Goal: Task Accomplishment & Management: Use online tool/utility

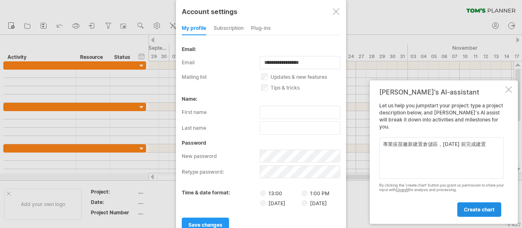
type textarea "專業疫苗廠新建置倉儲區，[DATE] 前完成建置"
click at [480, 207] on span "create chart" at bounding box center [479, 210] width 31 height 6
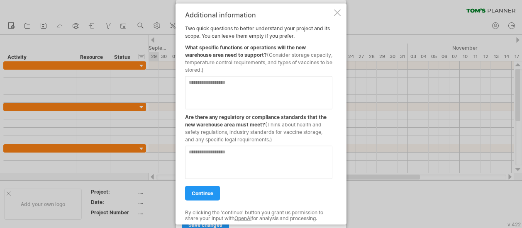
click at [230, 89] on textarea at bounding box center [258, 92] width 147 height 33
type textarea "**********"
click at [213, 155] on textarea at bounding box center [258, 162] width 147 height 33
type textarea "*"
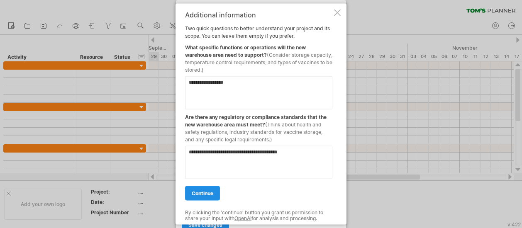
type textarea "**********"
click at [207, 193] on span "continue" at bounding box center [203, 193] width 22 height 6
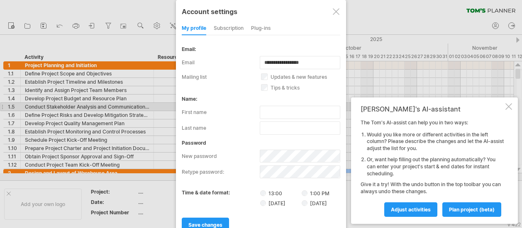
click at [507, 104] on div at bounding box center [508, 106] width 7 height 7
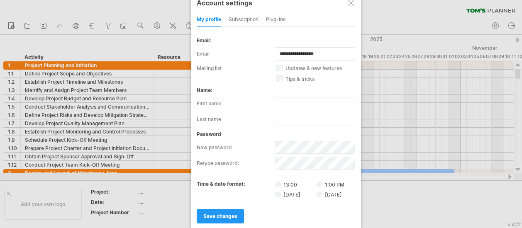
drag, startPoint x: 307, startPoint y: 15, endPoint x: 322, endPoint y: -49, distance: 64.8
click at [322, 0] on html "progress(100%) Trying to reach plan.tomsplanner.com Connected again... 0% clear…" at bounding box center [261, 115] width 522 height 230
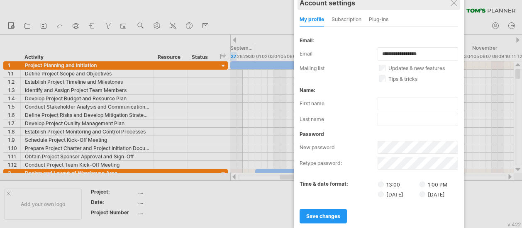
click at [425, 6] on div "Account settings" at bounding box center [379, 2] width 159 height 15
click at [456, 5] on div at bounding box center [454, 3] width 7 height 7
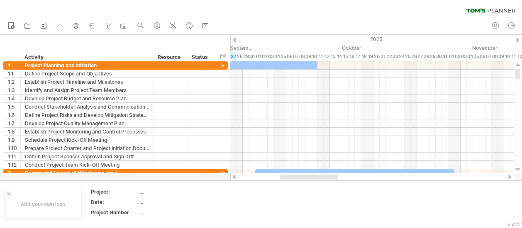
click at [491, 10] on icon at bounding box center [490, 10] width 49 height 5
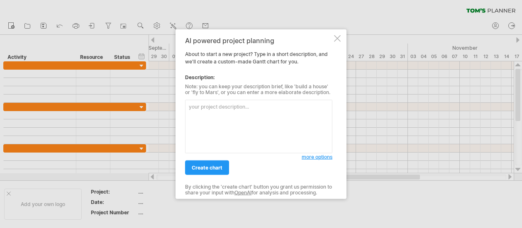
click at [336, 38] on div at bounding box center [337, 38] width 7 height 7
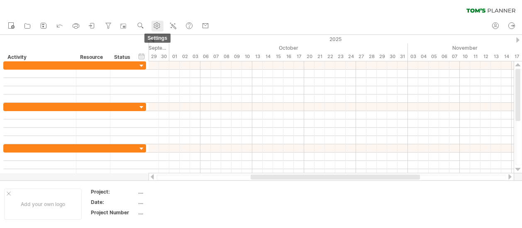
click at [157, 24] on use at bounding box center [157, 26] width 8 height 8
select select "*"
select select "**"
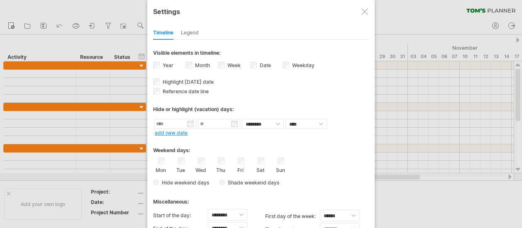
drag, startPoint x: 303, startPoint y: 19, endPoint x: 305, endPoint y: -14, distance: 32.9
click at [305, 0] on html "progress(100%) Trying to reach [DOMAIN_NAME] Connected again... 0% clear filter…" at bounding box center [261, 115] width 522 height 230
click at [364, 12] on div at bounding box center [364, 11] width 7 height 7
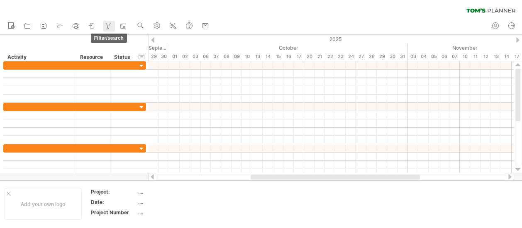
click at [106, 25] on icon at bounding box center [108, 26] width 8 height 8
type input "**********"
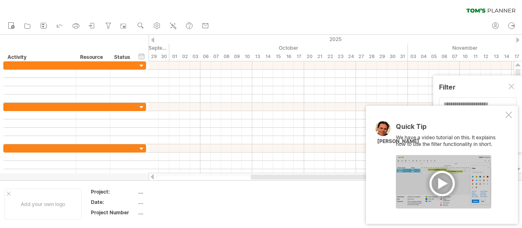
click at [439, 180] on div at bounding box center [443, 182] width 95 height 54
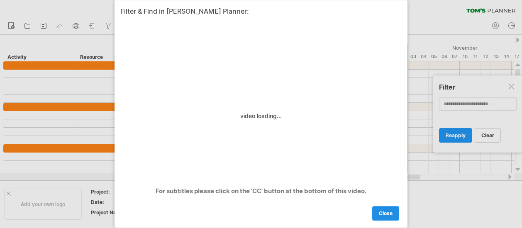
click at [390, 214] on span "close" at bounding box center [386, 214] width 14 height 6
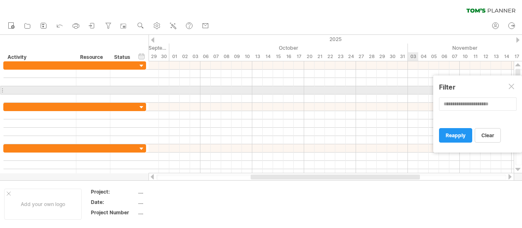
click at [513, 88] on div at bounding box center [512, 87] width 7 height 7
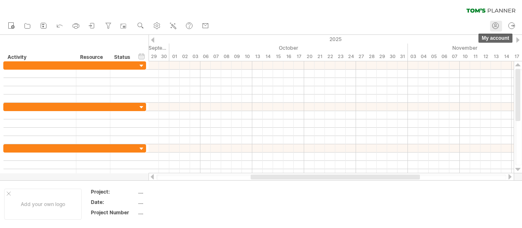
click at [498, 24] on icon at bounding box center [495, 26] width 8 height 8
type input "**********"
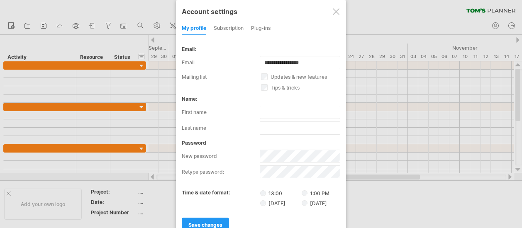
click at [339, 13] on div at bounding box center [336, 11] width 7 height 7
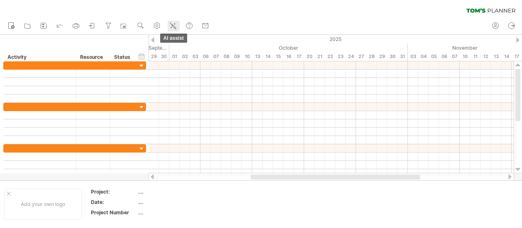
click at [177, 23] on icon at bounding box center [173, 26] width 8 height 8
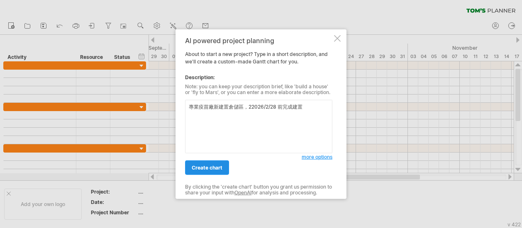
type textarea "專業疫苗廠新建置倉儲區，22026/2/28 前完成建置"
click at [198, 167] on span "create chart" at bounding box center [207, 168] width 31 height 6
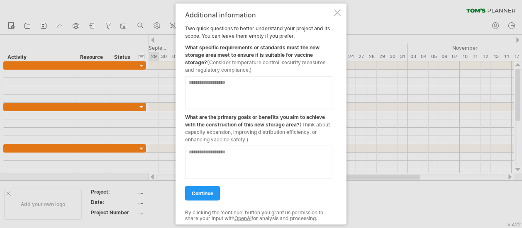
click at [196, 84] on textarea at bounding box center [258, 92] width 147 height 33
type textarea "**********"
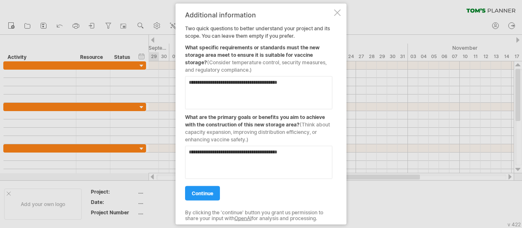
type textarea "*********"
click at [204, 191] on span "continue" at bounding box center [203, 193] width 22 height 6
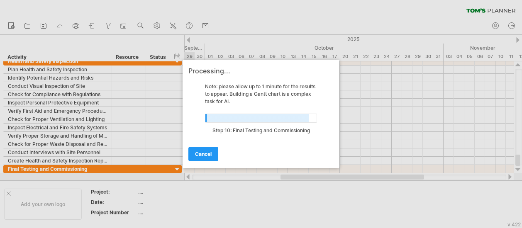
drag, startPoint x: 285, startPoint y: 8, endPoint x: 277, endPoint y: 19, distance: 13.4
click at [277, 19] on div at bounding box center [261, 114] width 522 height 228
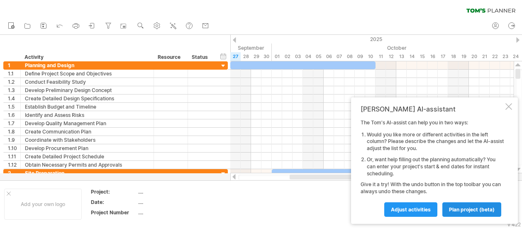
click at [461, 210] on span "plan project (beta)" at bounding box center [472, 210] width 46 height 6
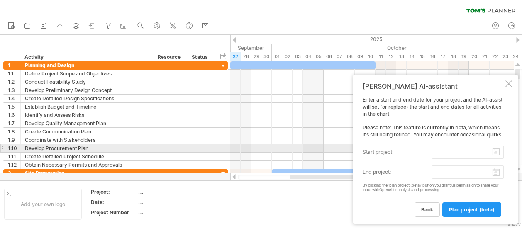
click at [497, 151] on input "start project:" at bounding box center [468, 152] width 72 height 13
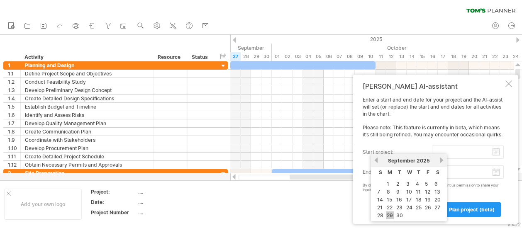
click at [390, 213] on link "29" at bounding box center [390, 216] width 8 height 8
type input "********"
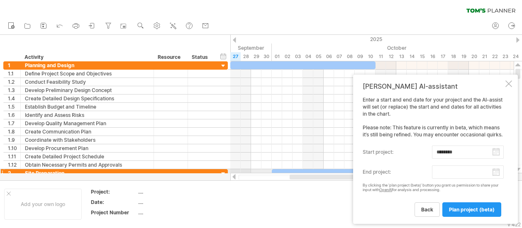
click at [496, 172] on body "progress(100%) Trying to reach [DOMAIN_NAME] Connected again... 0% clear filter…" at bounding box center [261, 115] width 522 height 230
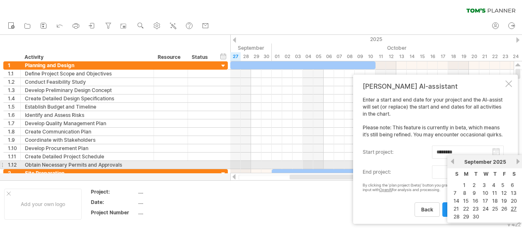
click at [516, 161] on link "next" at bounding box center [518, 162] width 6 height 6
click at [452, 161] on link "previous" at bounding box center [452, 162] width 6 height 6
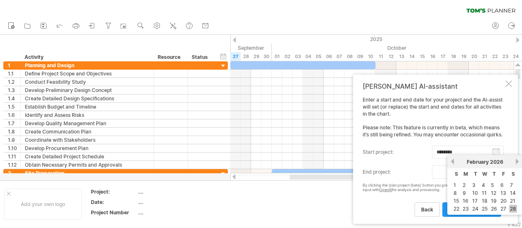
click at [510, 206] on link "28" at bounding box center [513, 209] width 8 height 8
type input "********"
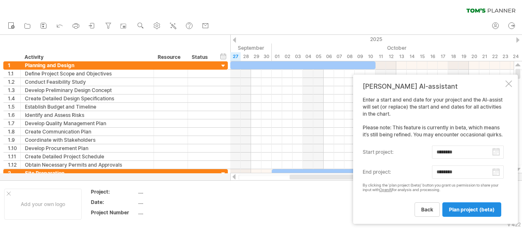
click at [481, 210] on span "plan project (beta)" at bounding box center [472, 210] width 46 height 6
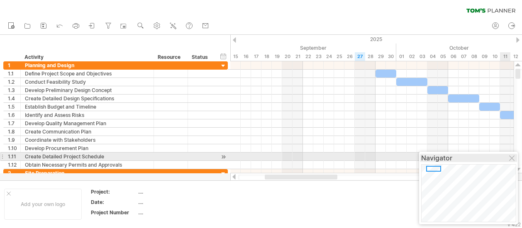
click at [509, 155] on div "Navigator" at bounding box center [468, 158] width 95 height 8
click at [514, 158] on div at bounding box center [512, 159] width 7 height 7
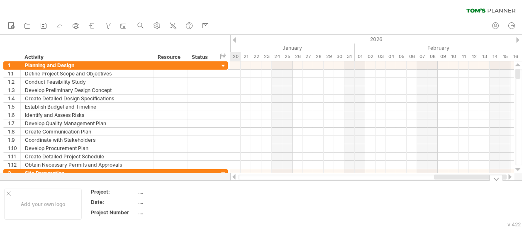
drag, startPoint x: 294, startPoint y: 178, endPoint x: 468, endPoint y: 182, distance: 173.9
click at [468, 182] on div "Trying to reach [DOMAIN_NAME] Connected again... 0% clear filter new 1" at bounding box center [261, 114] width 522 height 228
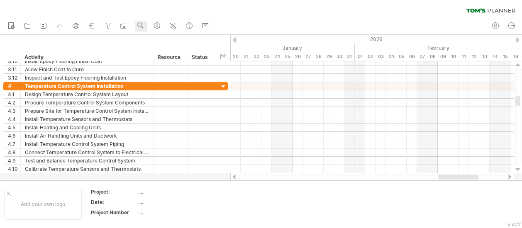
drag, startPoint x: 413, startPoint y: 3, endPoint x: 142, endPoint y: 24, distance: 271.4
click at [142, 24] on use at bounding box center [141, 26] width 8 height 8
click at [154, 26] on use at bounding box center [157, 26] width 8 height 8
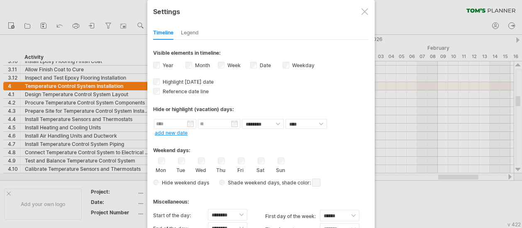
click at [188, 34] on div "Legend" at bounding box center [190, 33] width 18 height 13
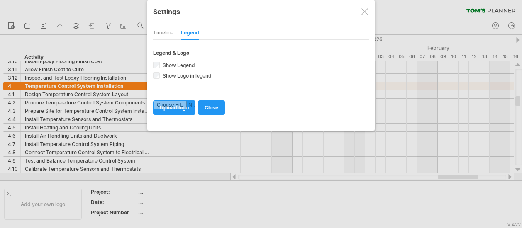
click at [169, 30] on div "Timeline" at bounding box center [163, 33] width 20 height 13
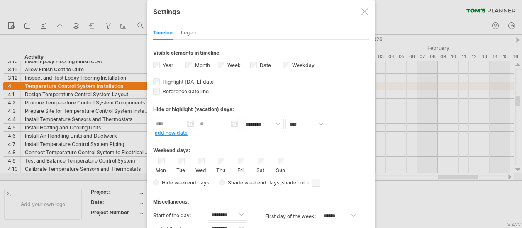
click at [362, 13] on div at bounding box center [364, 11] width 7 height 7
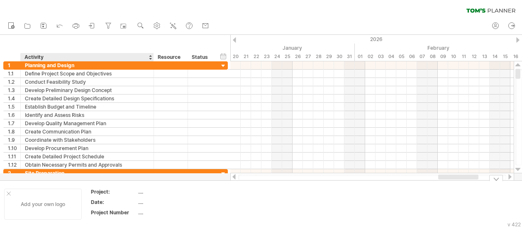
click at [55, 208] on div "Add your own logo" at bounding box center [43, 204] width 78 height 31
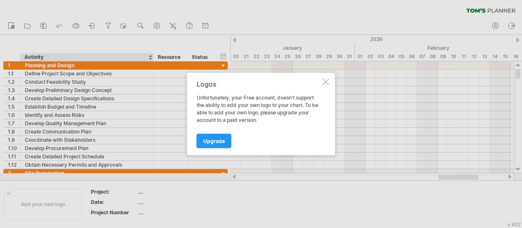
click at [326, 78] on div "Logos Unfortunately, your Free account, doesn't support the ability to add your…" at bounding box center [261, 114] width 148 height 83
click at [327, 83] on div at bounding box center [326, 82] width 7 height 7
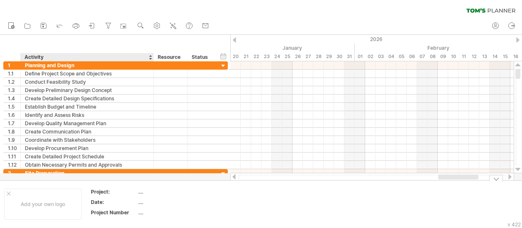
click at [142, 195] on div "...." at bounding box center [173, 191] width 70 height 7
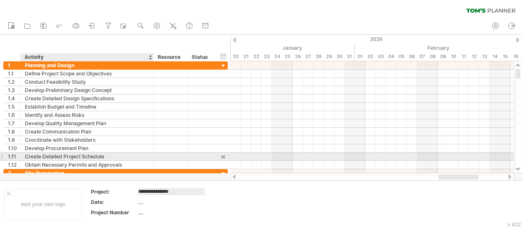
type input "**********"
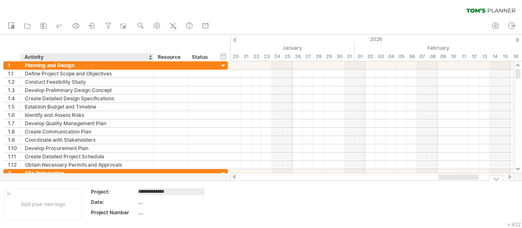
click at [154, 203] on div "...." at bounding box center [173, 202] width 70 height 7
click at [177, 191] on div "三技倉儲建置及物料搬遷專案" at bounding box center [173, 191] width 70 height 7
click at [184, 192] on input "**********" at bounding box center [171, 191] width 66 height 7
type input "**********"
click at [169, 200] on div "...." at bounding box center [173, 202] width 70 height 7
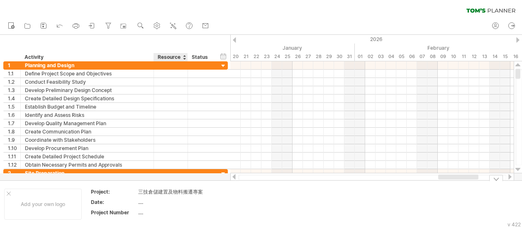
click at [181, 214] on div "...." at bounding box center [173, 212] width 70 height 7
click at [177, 210] on input "text" at bounding box center [171, 212] width 66 height 7
click at [177, 205] on td "...." at bounding box center [173, 204] width 71 height 10
click at [47, 54] on div "Activity" at bounding box center [86, 57] width 124 height 8
click at [47, 56] on input "********" at bounding box center [86, 57] width 124 height 8
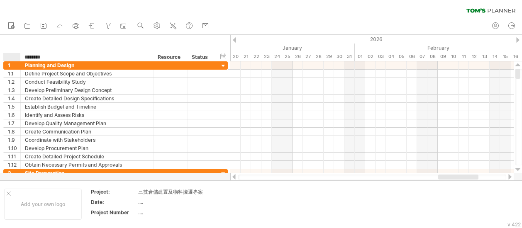
drag, startPoint x: 47, startPoint y: 56, endPoint x: 19, endPoint y: 53, distance: 28.5
click at [19, 53] on div "******** Activity ******** Resource ****** Status" at bounding box center [108, 57] width 211 height 8
click at [48, 54] on div "Activity" at bounding box center [86, 57] width 124 height 8
drag, startPoint x: 48, startPoint y: 56, endPoint x: 23, endPoint y: 56, distance: 24.5
click at [23, 56] on div "******** Activity" at bounding box center [86, 57] width 133 height 8
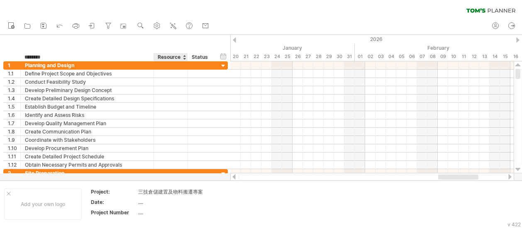
click at [172, 57] on div "Resource" at bounding box center [170, 57] width 25 height 8
drag, startPoint x: 179, startPoint y: 56, endPoint x: 151, endPoint y: 55, distance: 28.2
click at [151, 55] on div "******** Activity ******** Resource ****** Status" at bounding box center [108, 57] width 211 height 8
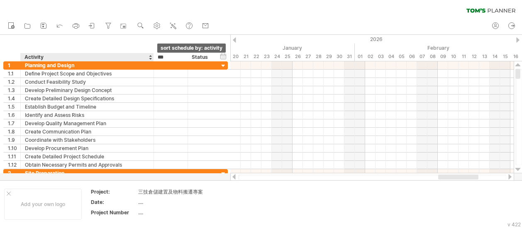
type input "**"
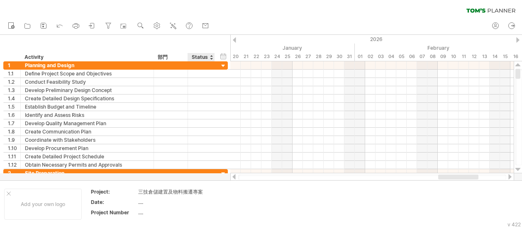
click at [205, 57] on div "Status" at bounding box center [201, 57] width 18 height 8
click at [212, 59] on div at bounding box center [211, 57] width 3 height 8
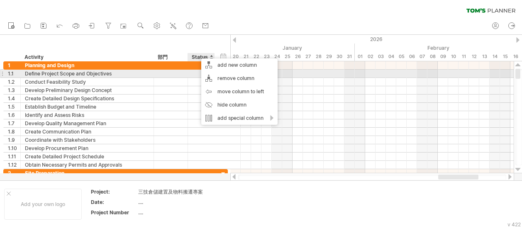
click at [194, 73] on div at bounding box center [201, 74] width 18 height 8
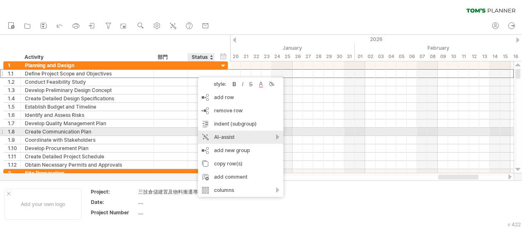
click at [239, 136] on div "AI-assist" at bounding box center [240, 137] width 85 height 13
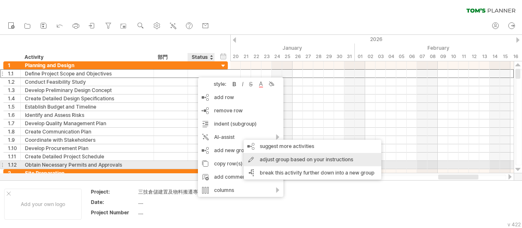
click at [266, 164] on div "adjust group based on your instructions" at bounding box center [313, 159] width 138 height 13
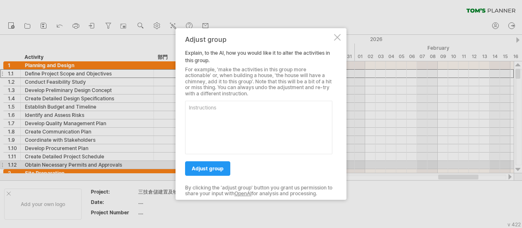
click at [339, 36] on div at bounding box center [337, 37] width 7 height 7
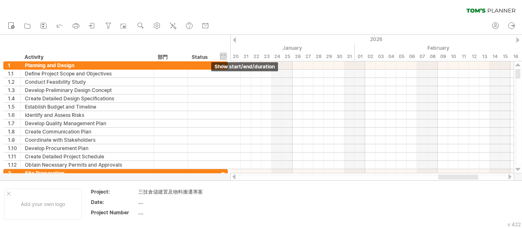
click at [224, 55] on div "hide start/end/duration show start/end/duration" at bounding box center [224, 56] width 8 height 9
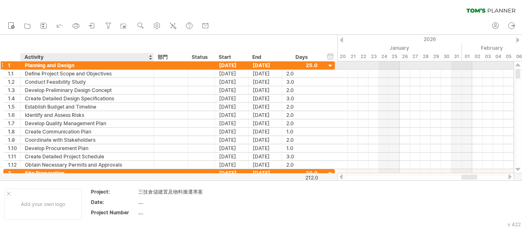
click at [64, 67] on div "Planning and Design" at bounding box center [87, 65] width 124 height 8
drag, startPoint x: 78, startPoint y: 67, endPoint x: 28, endPoint y: 60, distance: 50.3
click at [28, 60] on div "Trying to reach [DOMAIN_NAME] Connected again... 0% clear filter new 1" at bounding box center [261, 114] width 522 height 228
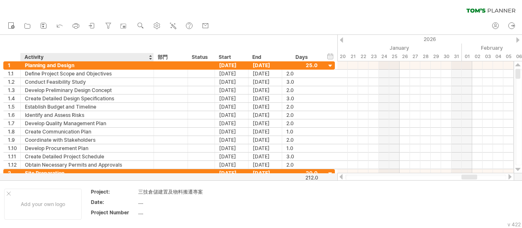
click at [45, 59] on div "Activity" at bounding box center [86, 57] width 124 height 8
drag, startPoint x: 44, startPoint y: 57, endPoint x: 26, endPoint y: 54, distance: 18.2
click at [26, 54] on input "********" at bounding box center [86, 57] width 124 height 8
type input "****"
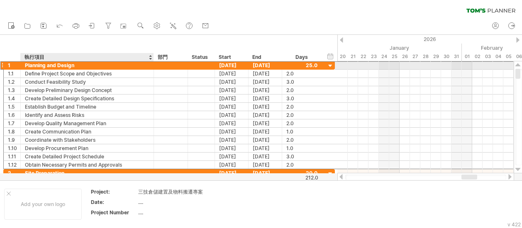
click at [68, 66] on div "Planning and Design" at bounding box center [87, 65] width 124 height 8
drag, startPoint x: 81, startPoint y: 65, endPoint x: 29, endPoint y: 63, distance: 52.3
click at [29, 63] on input "**********" at bounding box center [87, 65] width 124 height 8
type input "*"
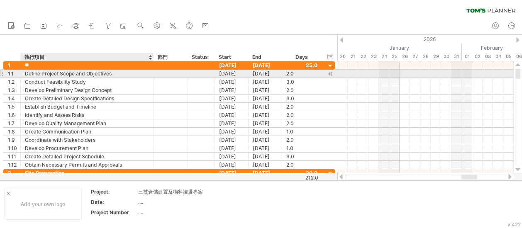
type input "*"
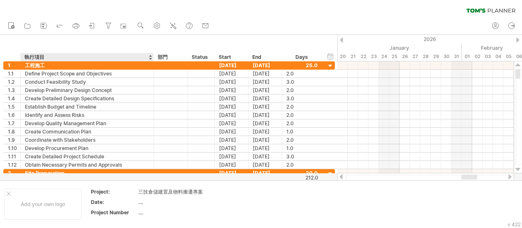
click at [48, 55] on div "執行項目" at bounding box center [86, 57] width 124 height 8
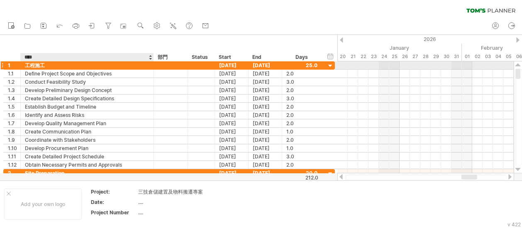
click at [46, 66] on div "工程施工" at bounding box center [87, 65] width 124 height 8
type input "*"
type input "****"
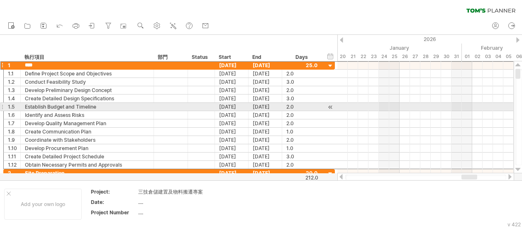
click at [1, 107] on div at bounding box center [1, 107] width 3 height 9
click at [2, 107] on div at bounding box center [1, 107] width 3 height 9
click at [3, 106] on div at bounding box center [1, 107] width 3 height 9
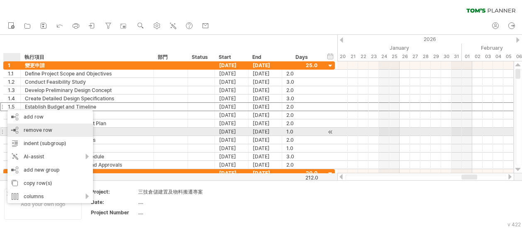
click at [49, 127] on span "remove row" at bounding box center [38, 130] width 29 height 6
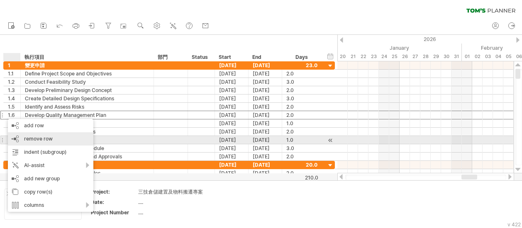
click at [35, 139] on span "remove row" at bounding box center [38, 139] width 29 height 6
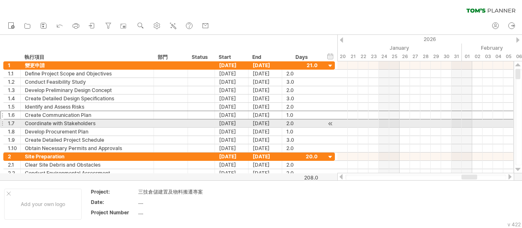
click at [1, 121] on div "**********" at bounding box center [167, 119] width 335 height 116
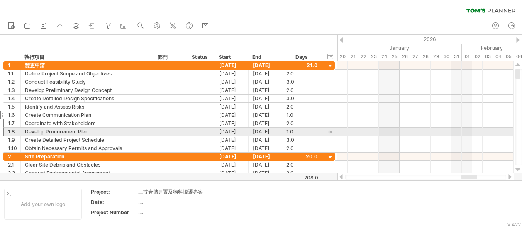
click at [4, 129] on div "1.8" at bounding box center [12, 132] width 17 height 8
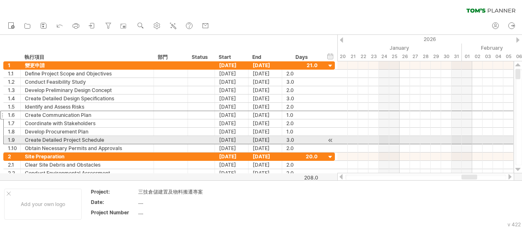
click at [2, 142] on div "**********" at bounding box center [167, 119] width 335 height 116
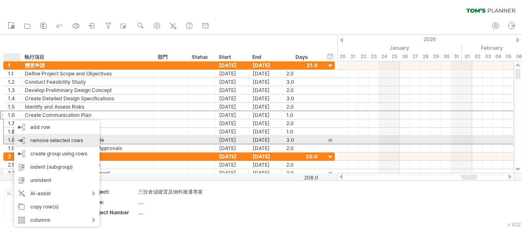
click at [30, 139] on span "remove selected rows" at bounding box center [56, 140] width 53 height 6
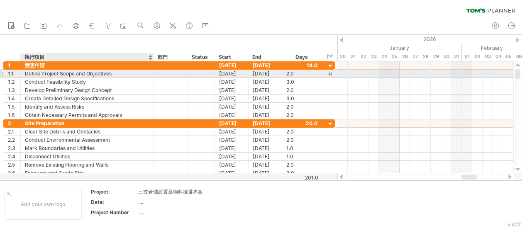
click at [117, 72] on div "Define Project Scope and Objectives" at bounding box center [87, 74] width 124 height 8
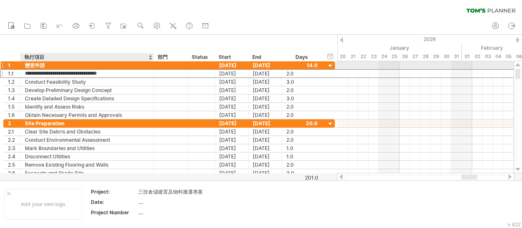
drag, startPoint x: 116, startPoint y: 74, endPoint x: 3, endPoint y: 66, distance: 113.2
click at [3, 66] on div "**********" at bounding box center [169, 90] width 332 height 58
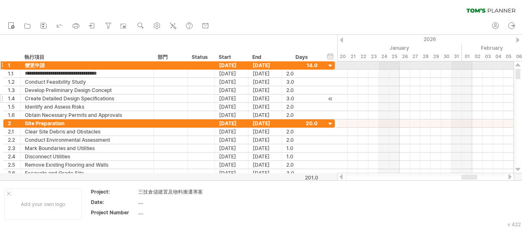
paste input "text"
type input "*******"
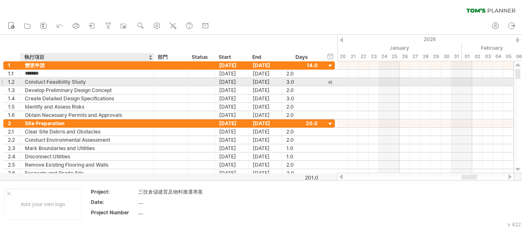
click at [75, 85] on div "Conduct Feasibility Study" at bounding box center [87, 82] width 124 height 8
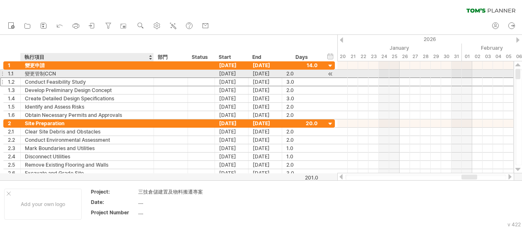
drag, startPoint x: 95, startPoint y: 79, endPoint x: 29, endPoint y: 76, distance: 65.7
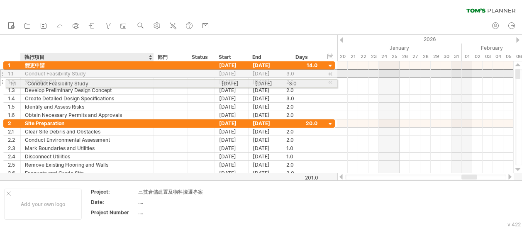
drag, startPoint x: 46, startPoint y: 73, endPoint x: 46, endPoint y: 82, distance: 9.2
click at [46, 82] on div "**********" at bounding box center [169, 90] width 332 height 58
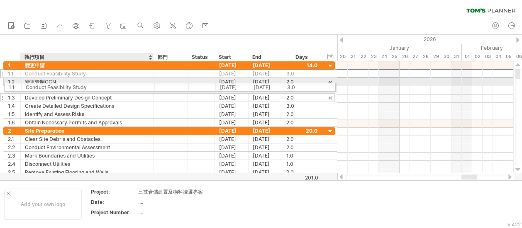
drag, startPoint x: 50, startPoint y: 73, endPoint x: 47, endPoint y: 86, distance: 13.2
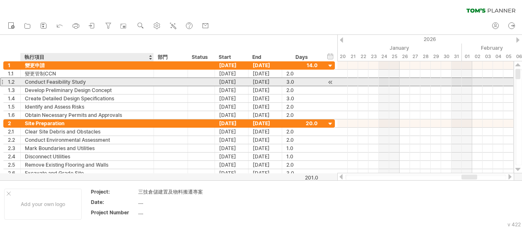
click at [85, 83] on div "Conduct Feasibility Study" at bounding box center [87, 82] width 124 height 8
drag, startPoint x: 85, startPoint y: 82, endPoint x: 29, endPoint y: 80, distance: 56.5
click at [29, 80] on input "**********" at bounding box center [87, 82] width 124 height 8
type input "*"
paste input "******"
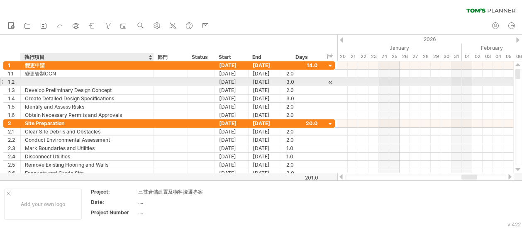
type input "******"
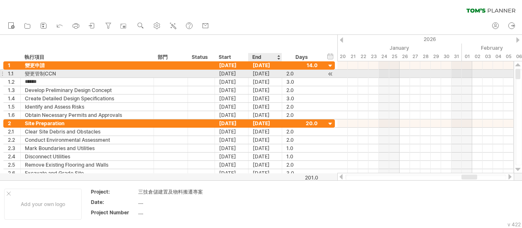
click at [273, 73] on div "[DATE]" at bounding box center [266, 74] width 34 height 8
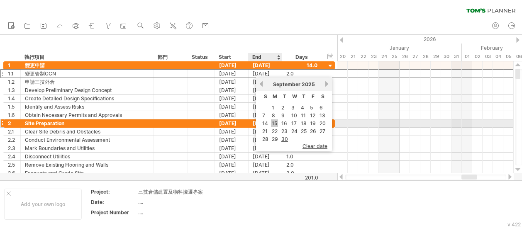
click at [274, 121] on link "15" at bounding box center [274, 124] width 7 height 8
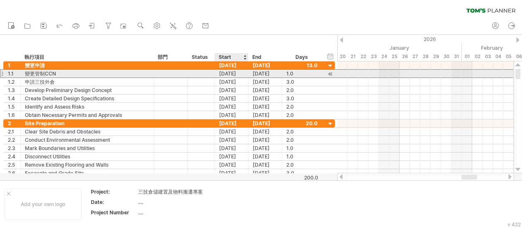
click at [225, 74] on div "[DATE]" at bounding box center [232, 74] width 34 height 8
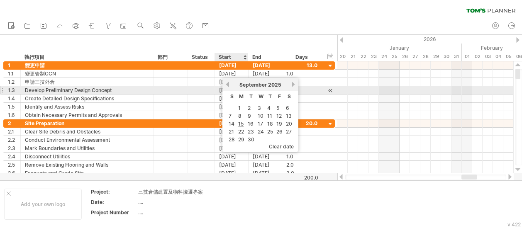
click at [228, 81] on link "previous" at bounding box center [228, 84] width 6 height 6
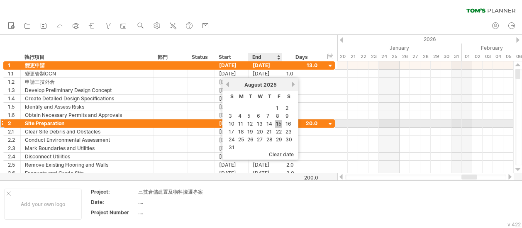
click at [281, 122] on link "15" at bounding box center [278, 124] width 7 height 8
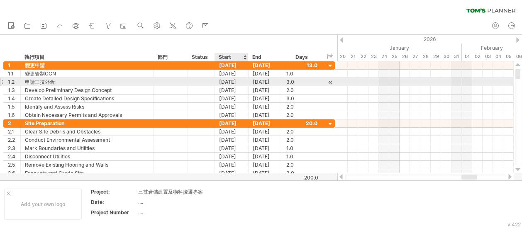
click at [239, 78] on div "[DATE]" at bounding box center [232, 82] width 34 height 8
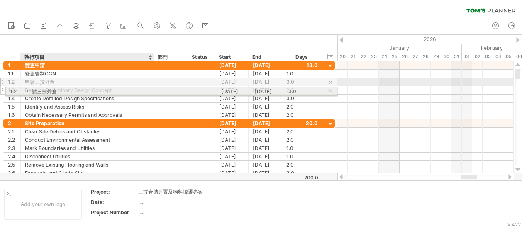
drag, startPoint x: 49, startPoint y: 82, endPoint x: 49, endPoint y: 90, distance: 7.9
click at [49, 90] on div "**********" at bounding box center [169, 90] width 332 height 58
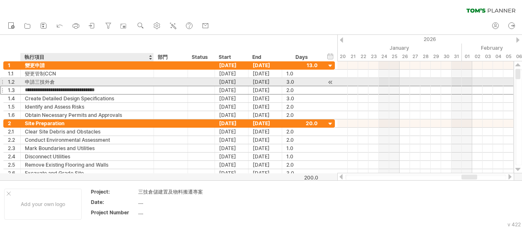
drag, startPoint x: 42, startPoint y: 89, endPoint x: 41, endPoint y: 78, distance: 10.4
click at [41, 78] on div "**********" at bounding box center [169, 90] width 332 height 58
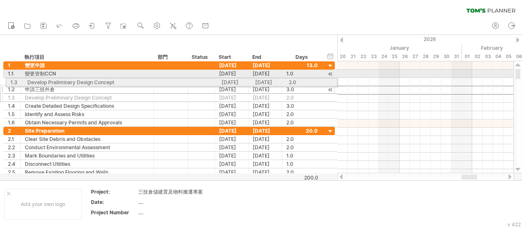
drag, startPoint x: 5, startPoint y: 90, endPoint x: 5, endPoint y: 81, distance: 8.7
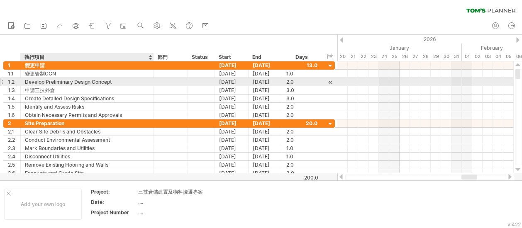
click at [117, 81] on div "Develop Preliminary Design Concept" at bounding box center [87, 82] width 124 height 8
drag, startPoint x: 117, startPoint y: 81, endPoint x: 27, endPoint y: 81, distance: 90.1
click at [27, 81] on input "**********" at bounding box center [87, 82] width 124 height 8
click at [63, 80] on div "確認衛生區稽查" at bounding box center [87, 82] width 124 height 8
type input "**********"
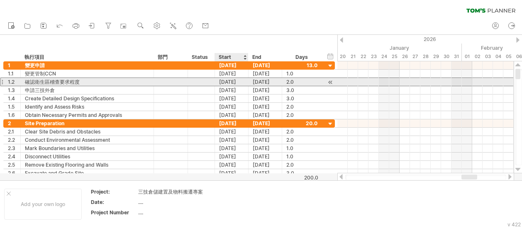
click at [228, 82] on div "[DATE]" at bounding box center [232, 82] width 34 height 8
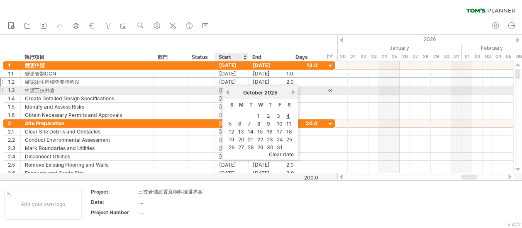
click at [231, 92] on div "[DATE]" at bounding box center [260, 93] width 60 height 6
click at [229, 92] on link "previous" at bounding box center [228, 92] width 6 height 6
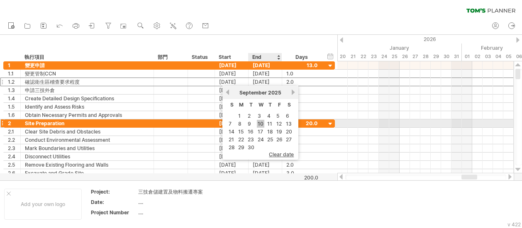
click at [260, 125] on link "10" at bounding box center [260, 124] width 7 height 8
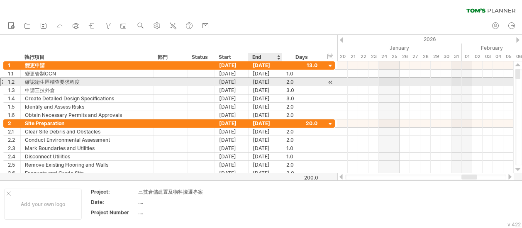
click at [274, 80] on div "[DATE]" at bounding box center [266, 82] width 34 height 8
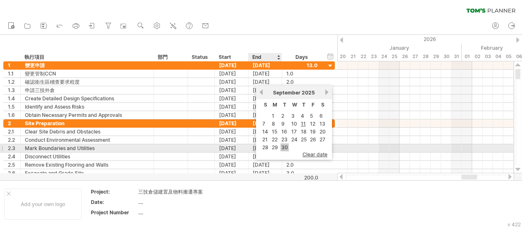
click at [286, 146] on link "30" at bounding box center [285, 148] width 8 height 8
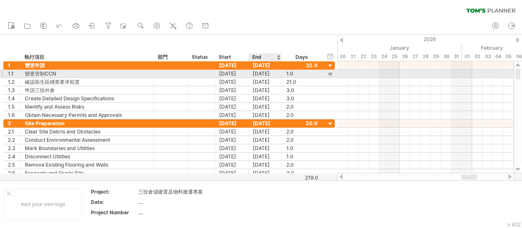
click at [272, 74] on div "[DATE]" at bounding box center [266, 74] width 34 height 8
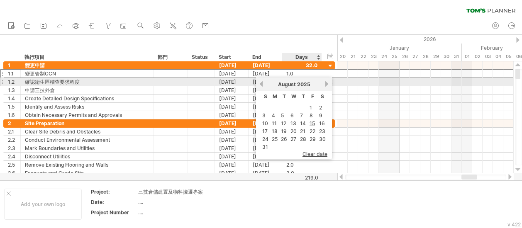
click at [324, 83] on div "[DATE]" at bounding box center [294, 84] width 60 height 6
click at [325, 84] on link "next" at bounding box center [327, 84] width 6 height 6
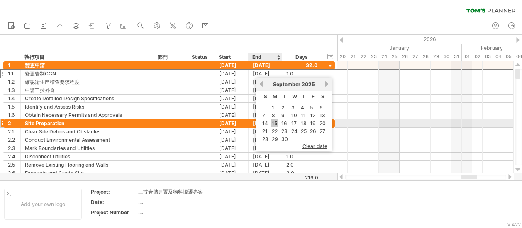
click at [277, 121] on link "15" at bounding box center [274, 124] width 7 height 8
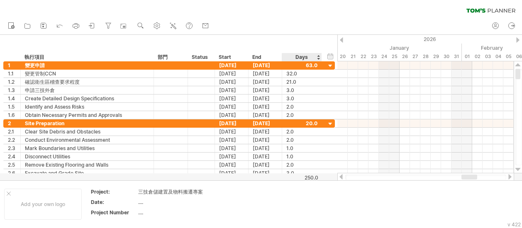
click at [317, 55] on div "Days" at bounding box center [301, 57] width 39 height 8
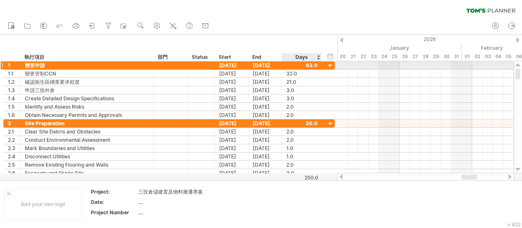
click at [327, 63] on div at bounding box center [331, 66] width 8 height 8
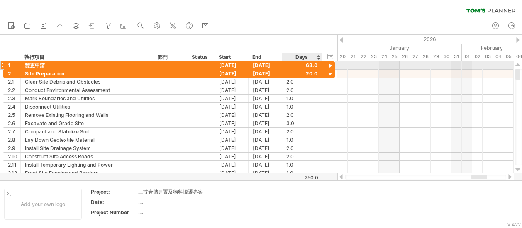
click at [328, 64] on div at bounding box center [331, 66] width 8 height 8
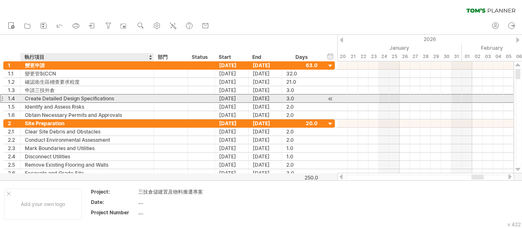
click at [111, 100] on div "Create Detailed Design Specifications" at bounding box center [87, 99] width 124 height 8
drag, startPoint x: 118, startPoint y: 97, endPoint x: 18, endPoint y: 97, distance: 99.6
click at [18, 97] on div "**********" at bounding box center [169, 98] width 332 height 9
paste input "text"
type input "**********"
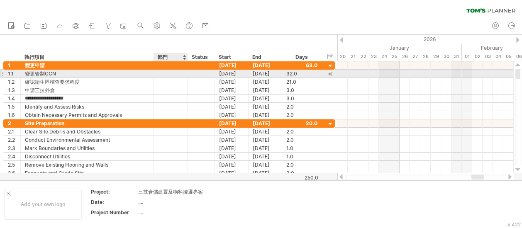
click at [162, 73] on div at bounding box center [170, 74] width 25 height 8
click at [166, 75] on div "SC%" at bounding box center [170, 74] width 25 height 8
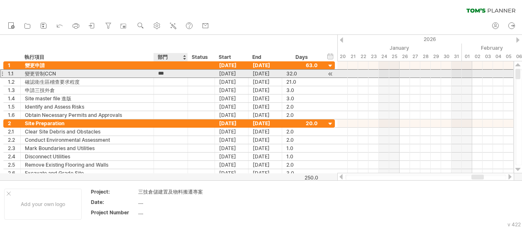
click at [171, 73] on input "***" at bounding box center [170, 74] width 25 height 8
type input "**"
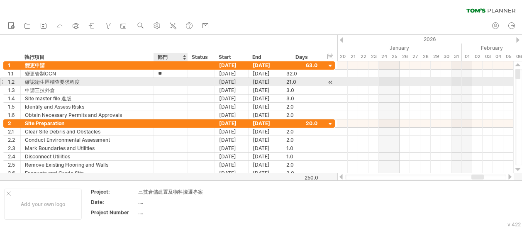
click at [164, 82] on div at bounding box center [170, 82] width 25 height 8
type input "**"
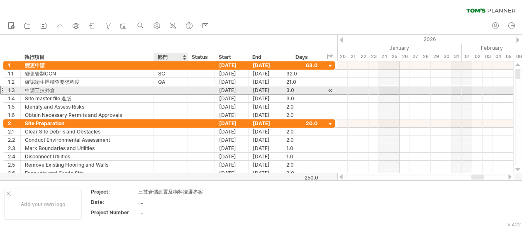
click at [164, 87] on div at bounding box center [170, 90] width 25 height 8
type input "**"
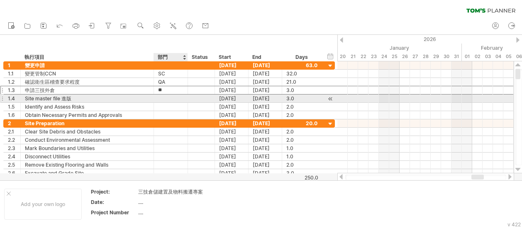
click at [160, 98] on div at bounding box center [170, 99] width 25 height 8
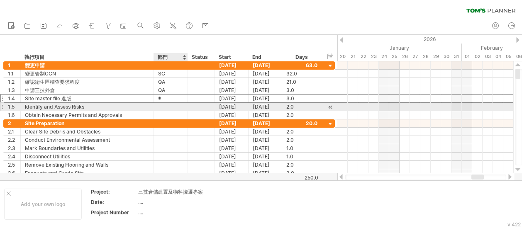
type input "**"
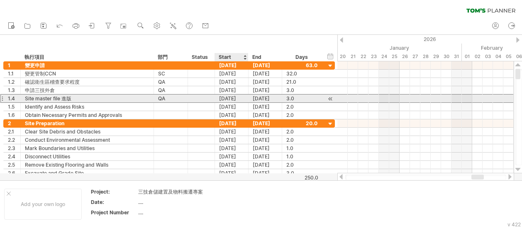
click at [236, 99] on div "[DATE]" at bounding box center [232, 99] width 34 height 8
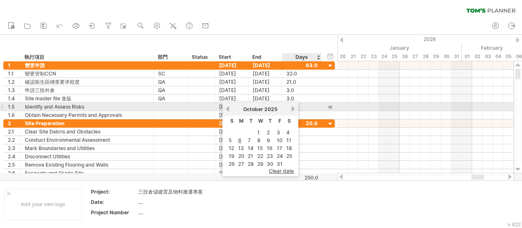
click at [295, 109] on link "next" at bounding box center [293, 109] width 6 height 6
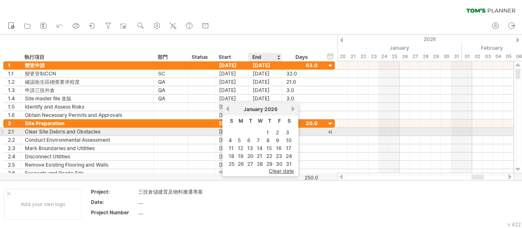
click at [270, 133] on td "1" at bounding box center [269, 132] width 9 height 7
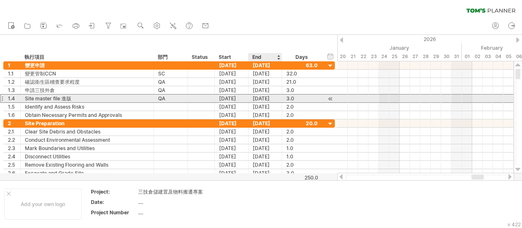
click at [275, 98] on div "[DATE]" at bounding box center [266, 99] width 34 height 8
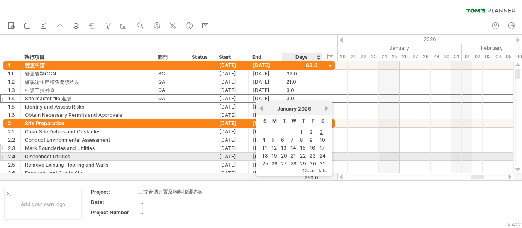
drag, startPoint x: 312, startPoint y: 160, endPoint x: 309, endPoint y: 149, distance: 11.2
click at [312, 160] on link "30" at bounding box center [313, 164] width 8 height 8
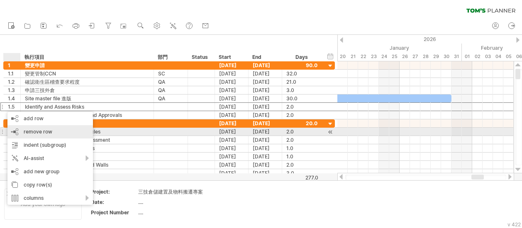
click at [25, 129] on span "remove row" at bounding box center [38, 132] width 29 height 6
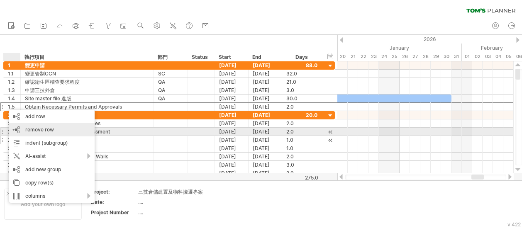
click at [37, 131] on span "remove row" at bounding box center [39, 130] width 29 height 6
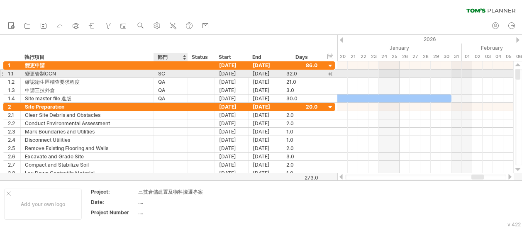
click at [192, 73] on div at bounding box center [201, 74] width 18 height 8
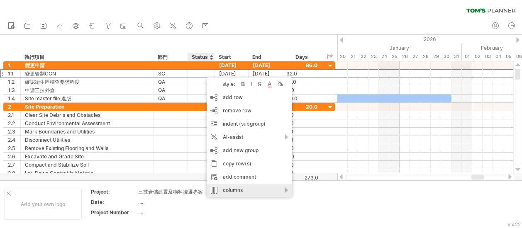
click at [286, 193] on div "columns" at bounding box center [249, 190] width 85 height 13
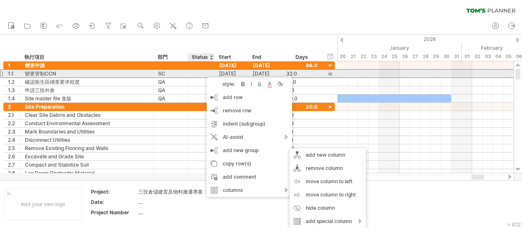
click at [195, 71] on div at bounding box center [201, 74] width 18 height 8
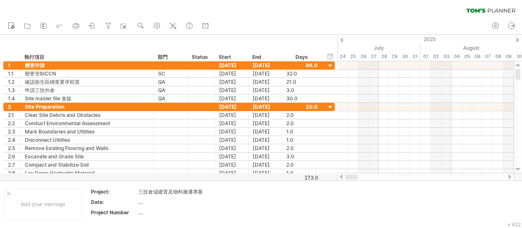
drag, startPoint x: 473, startPoint y: 177, endPoint x: 344, endPoint y: 176, distance: 128.7
click at [344, 176] on div at bounding box center [425, 177] width 177 height 8
drag, startPoint x: 359, startPoint y: 176, endPoint x: 339, endPoint y: 176, distance: 20.3
click at [339, 176] on div at bounding box center [425, 177] width 177 height 8
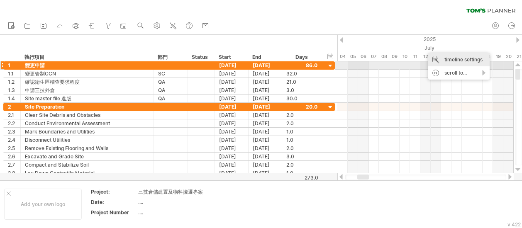
click at [461, 61] on div "timeline settings" at bounding box center [458, 59] width 61 height 13
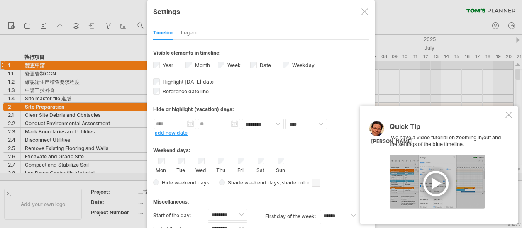
click at [504, 112] on div "Quick Tip 'We have a video tutorial on zooming in/out and the settings of the b…" at bounding box center [439, 165] width 158 height 118
click at [509, 116] on div at bounding box center [508, 115] width 7 height 7
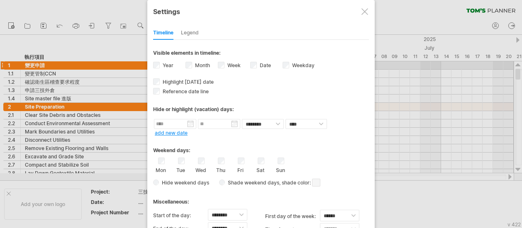
click at [366, 13] on div at bounding box center [364, 11] width 7 height 7
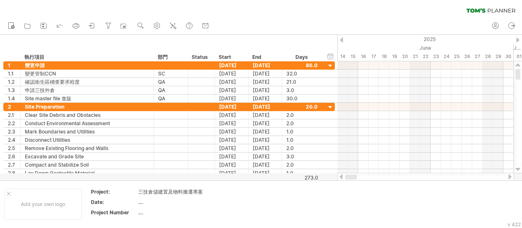
drag, startPoint x: 361, startPoint y: 176, endPoint x: 345, endPoint y: 176, distance: 16.6
click at [345, 176] on div at bounding box center [425, 177] width 177 height 8
click at [368, 51] on div "timeline settings" at bounding box center [377, 45] width 61 height 13
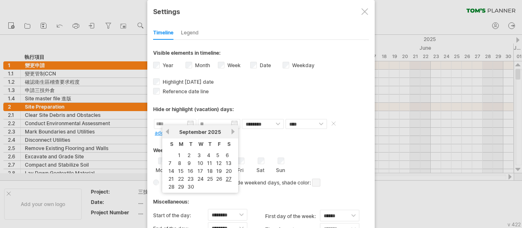
click at [188, 120] on input "text" at bounding box center [175, 124] width 42 height 10
click at [168, 134] on link "previous" at bounding box center [167, 132] width 6 height 6
click at [220, 169] on link "15" at bounding box center [218, 171] width 7 height 8
type input "********"
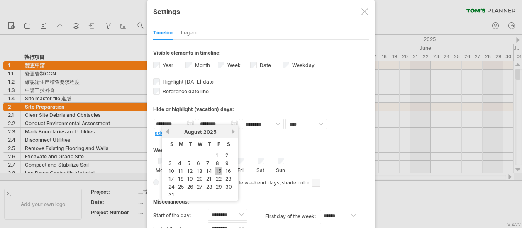
click at [220, 169] on label "Thu" at bounding box center [220, 170] width 10 height 8
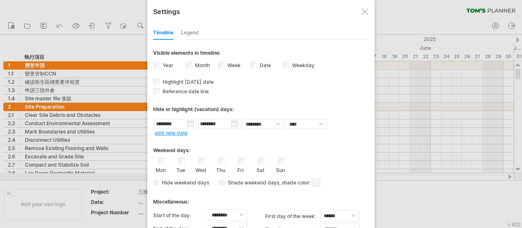
click at [364, 12] on div at bounding box center [364, 11] width 7 height 7
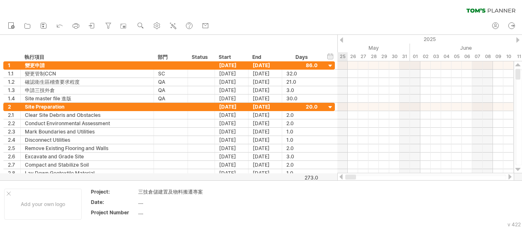
drag, startPoint x: 359, startPoint y: 178, endPoint x: 331, endPoint y: 181, distance: 28.5
click at [331, 181] on div "Trying to reach [DOMAIN_NAME] Connected again... 0% clear filter new 1" at bounding box center [261, 114] width 522 height 228
click at [329, 55] on div "hide start/end/duration show start/end/duration" at bounding box center [331, 56] width 8 height 9
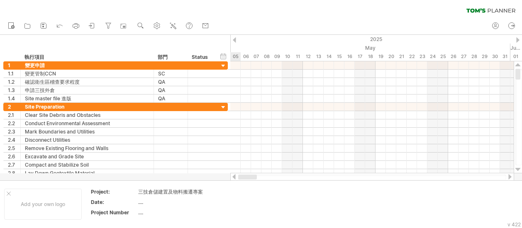
drag, startPoint x: 262, startPoint y: 177, endPoint x: 231, endPoint y: 174, distance: 31.3
click at [231, 174] on div at bounding box center [372, 177] width 284 height 8
click at [222, 53] on div "hide start/end/duration show start/end/duration" at bounding box center [224, 56] width 8 height 9
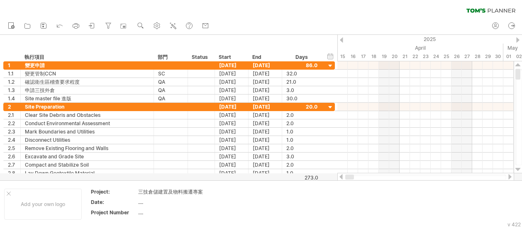
drag, startPoint x: 361, startPoint y: 180, endPoint x: 336, endPoint y: 177, distance: 25.0
click at [336, 177] on div "Trying to reach [DOMAIN_NAME] Connected again... 0% clear filter new 1" at bounding box center [261, 114] width 522 height 228
drag, startPoint x: 356, startPoint y: 177, endPoint x: 346, endPoint y: 176, distance: 10.4
click at [346, 176] on div at bounding box center [349, 177] width 9 height 5
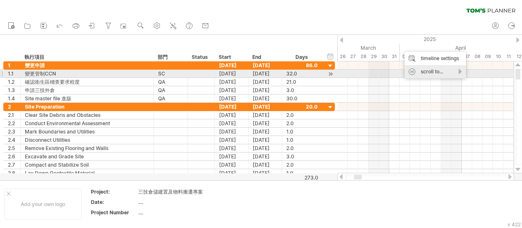
click at [411, 72] on div "scroll to..." at bounding box center [435, 71] width 61 height 13
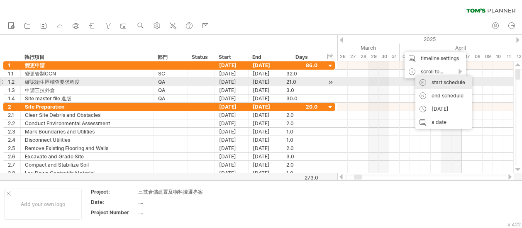
click at [426, 81] on div "start schedule" at bounding box center [443, 82] width 56 height 13
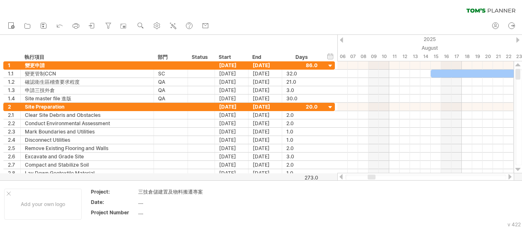
drag, startPoint x: 359, startPoint y: 177, endPoint x: 368, endPoint y: 176, distance: 9.7
click at [368, 176] on div at bounding box center [372, 177] width 8 height 5
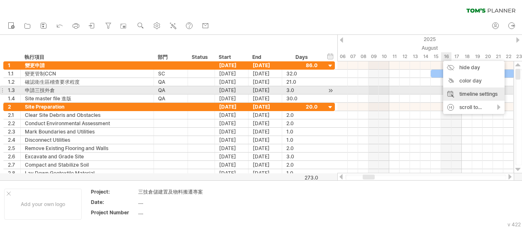
click at [459, 93] on div "timeline settings" at bounding box center [473, 94] width 61 height 13
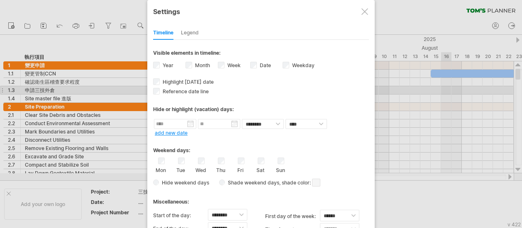
click at [363, 11] on div at bounding box center [364, 11] width 7 height 7
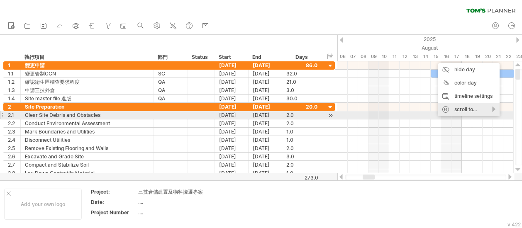
click at [473, 111] on div "scroll to..." at bounding box center [468, 109] width 61 height 13
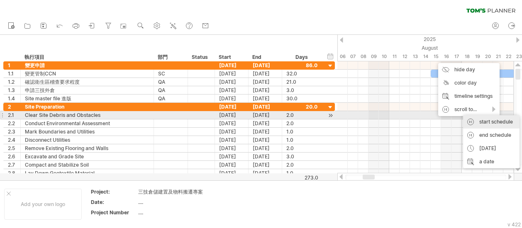
click at [477, 119] on div "start schedule" at bounding box center [491, 121] width 56 height 13
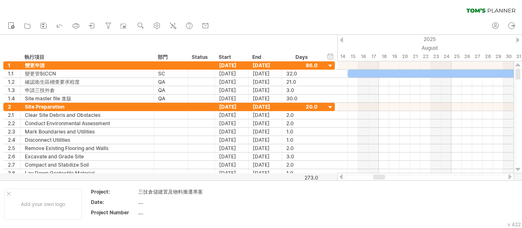
drag, startPoint x: 364, startPoint y: 178, endPoint x: 379, endPoint y: 177, distance: 15.0
click at [379, 177] on div at bounding box center [379, 177] width 12 height 5
click at [479, 178] on div at bounding box center [425, 177] width 161 height 5
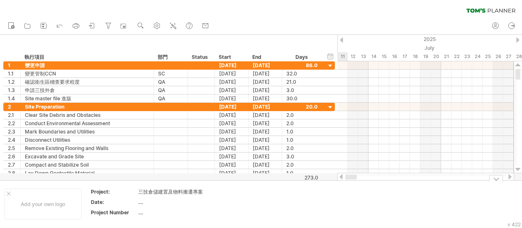
drag, startPoint x: 371, startPoint y: 179, endPoint x: 334, endPoint y: 181, distance: 37.0
click at [334, 181] on div "Trying to reach [DOMAIN_NAME] Connected again... 0% clear filter new 1" at bounding box center [261, 114] width 522 height 228
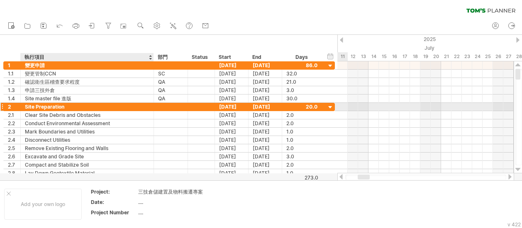
click at [65, 107] on div "Site Preparation" at bounding box center [87, 107] width 124 height 8
type input "*"
type input "****"
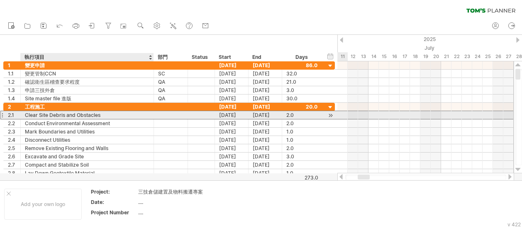
click at [103, 116] on div "Clear Site Debris and Obstacles" at bounding box center [87, 115] width 124 height 8
type input "*"
paste input "****"
type input "****"
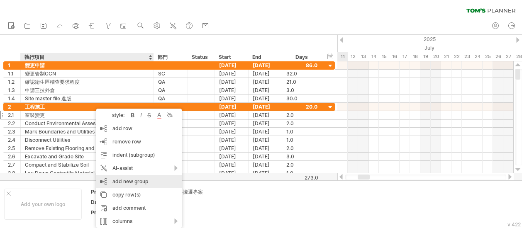
click at [140, 175] on div "add new group" at bounding box center [138, 181] width 85 height 13
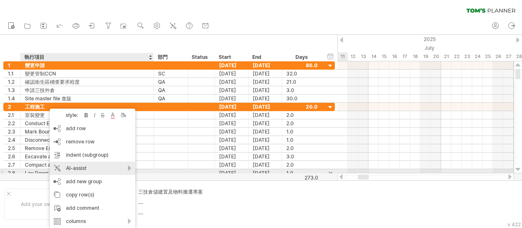
click at [128, 169] on div "AI-assist" at bounding box center [92, 168] width 85 height 13
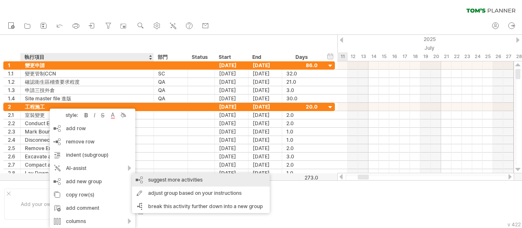
click at [173, 182] on div "suggest more activities" at bounding box center [201, 179] width 138 height 13
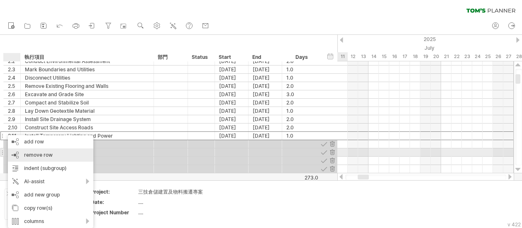
click at [28, 151] on div "remove row remove selected rows" at bounding box center [50, 155] width 85 height 13
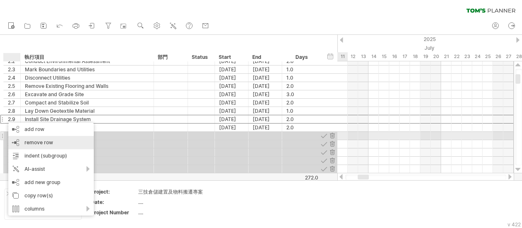
click at [23, 139] on div "remove row remove selected rows" at bounding box center [50, 142] width 85 height 13
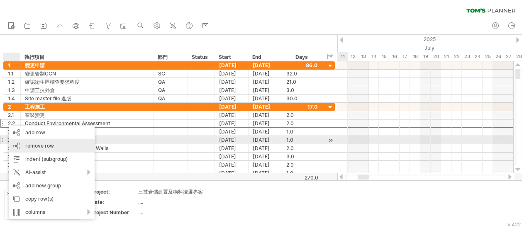
click at [27, 145] on span "remove row" at bounding box center [39, 146] width 29 height 6
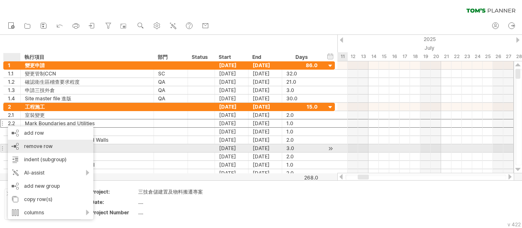
click at [34, 145] on span "remove row" at bounding box center [38, 146] width 29 height 6
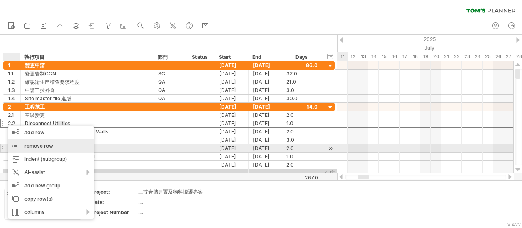
drag, startPoint x: 25, startPoint y: 145, endPoint x: 17, endPoint y: 135, distance: 12.6
click at [24, 145] on span "remove row" at bounding box center [38, 146] width 29 height 6
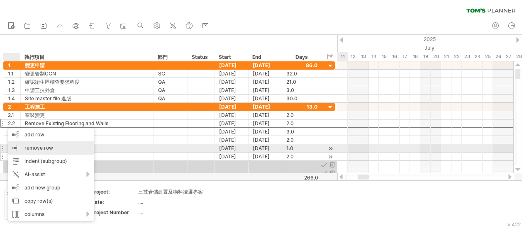
drag, startPoint x: 37, startPoint y: 150, endPoint x: 27, endPoint y: 143, distance: 12.2
click at [37, 150] on span "remove row" at bounding box center [38, 148] width 29 height 6
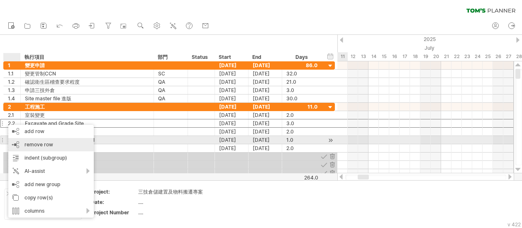
click at [25, 145] on span "remove row" at bounding box center [38, 145] width 29 height 6
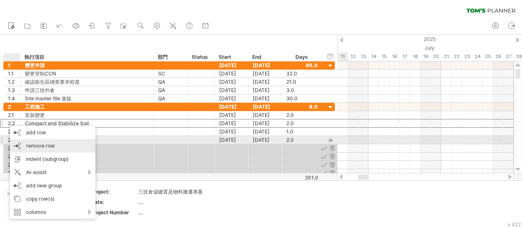
click at [24, 144] on div "remove row remove selected rows" at bounding box center [52, 145] width 85 height 13
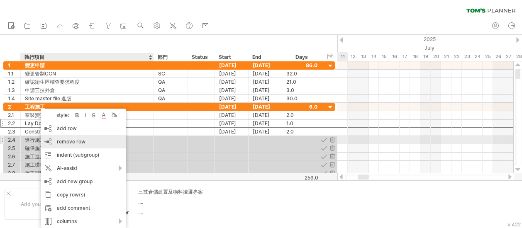
click at [66, 140] on span "remove row" at bounding box center [71, 142] width 29 height 6
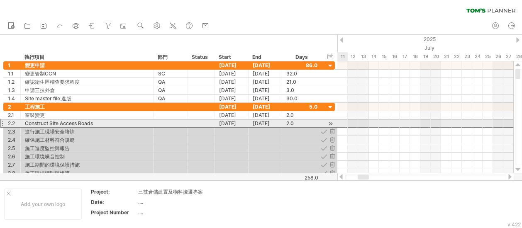
click at [5, 121] on div "2.2" at bounding box center [12, 124] width 17 height 8
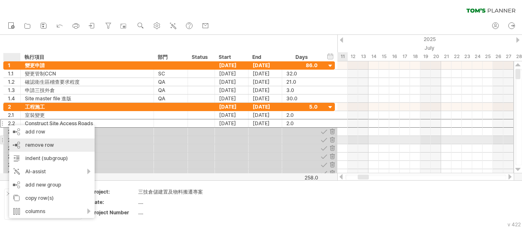
click at [32, 140] on div "remove row remove selected rows" at bounding box center [51, 145] width 85 height 13
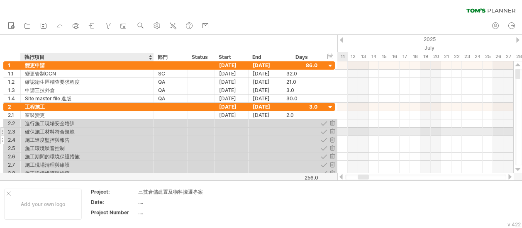
click at [39, 136] on div "施工進度監控與報告" at bounding box center [87, 140] width 124 height 8
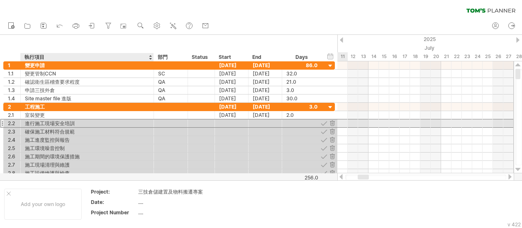
click at [48, 125] on div "進行施工現場安全培訓" at bounding box center [87, 124] width 124 height 8
click at [79, 123] on div "進行施工現場安全培訓" at bounding box center [87, 124] width 124 height 8
type input "*"
type input "********"
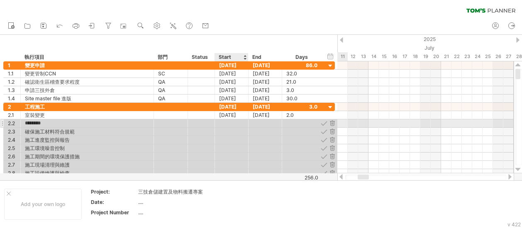
click at [237, 121] on div at bounding box center [232, 124] width 34 height 8
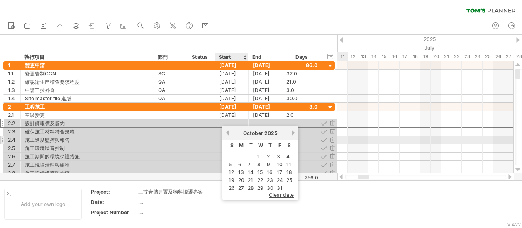
click at [231, 137] on div "previous next [DATE]" at bounding box center [260, 133] width 76 height 13
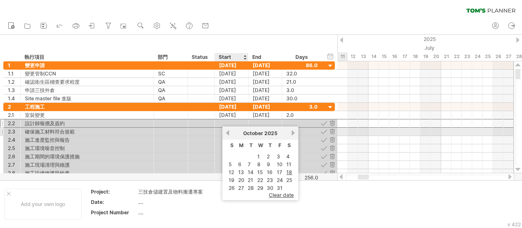
click at [229, 134] on link "previous" at bounding box center [228, 133] width 6 height 6
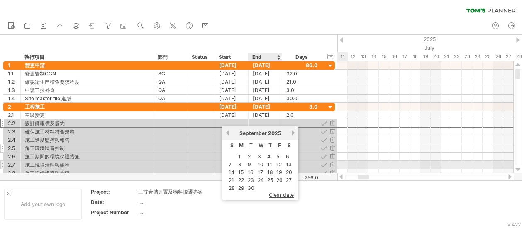
drag, startPoint x: 263, startPoint y: 165, endPoint x: 262, endPoint y: 150, distance: 14.5
click at [263, 165] on link "10" at bounding box center [260, 165] width 7 height 8
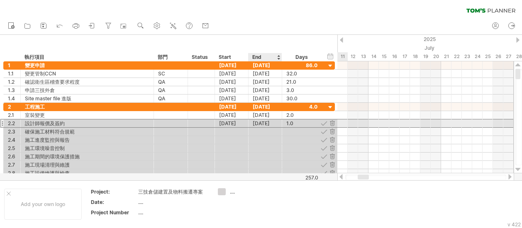
click at [274, 122] on div "[DATE]" at bounding box center [266, 124] width 34 height 8
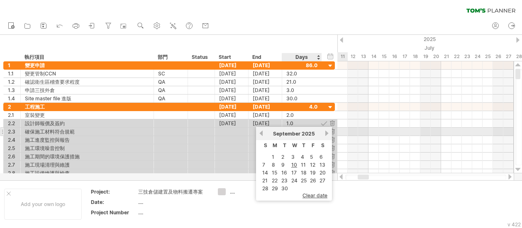
click at [325, 133] on link "next" at bounding box center [327, 133] width 6 height 6
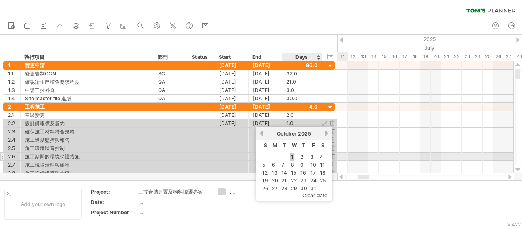
click at [290, 156] on link "1" at bounding box center [292, 157] width 4 height 8
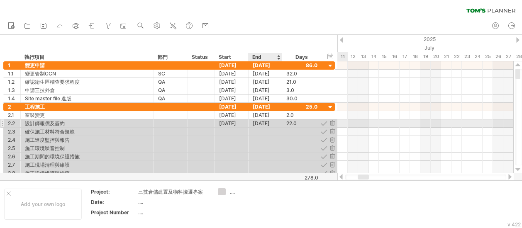
click at [268, 124] on div "[DATE]" at bounding box center [266, 124] width 34 height 8
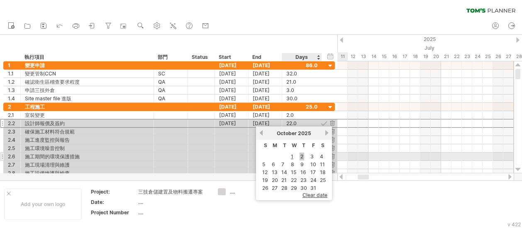
click at [302, 156] on link "2" at bounding box center [302, 157] width 5 height 8
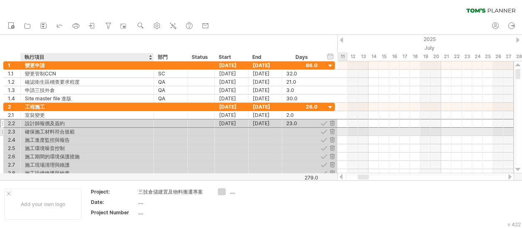
click at [54, 132] on div "確保施工材料符合規範" at bounding box center [87, 132] width 124 height 8
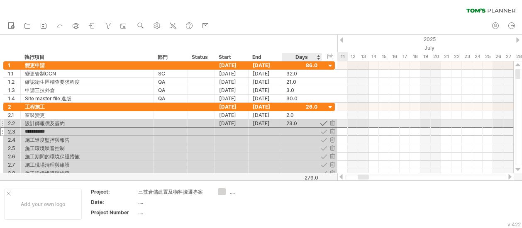
click at [325, 122] on div at bounding box center [324, 124] width 8 height 8
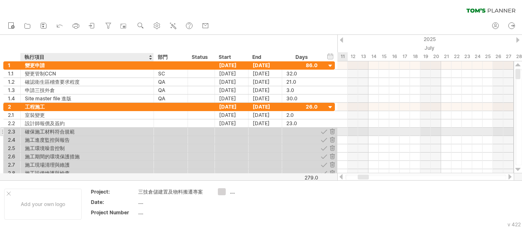
click at [71, 130] on div "確保施工材料符合規範" at bounding box center [87, 132] width 124 height 8
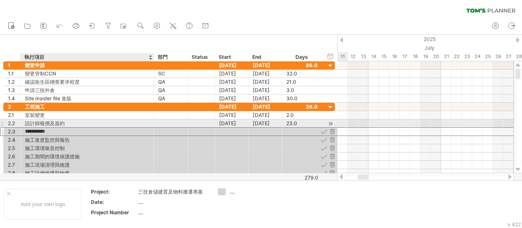
drag, startPoint x: 75, startPoint y: 130, endPoint x: 25, endPoint y: 129, distance: 49.8
click at [25, 128] on input "**********" at bounding box center [87, 132] width 124 height 8
paste input "text"
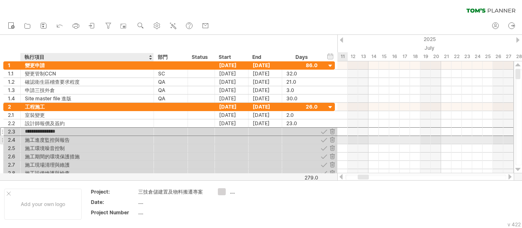
type input "**********"
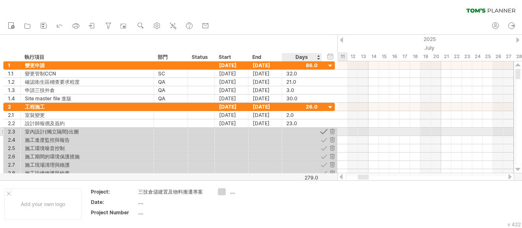
click at [323, 132] on div at bounding box center [324, 132] width 8 height 8
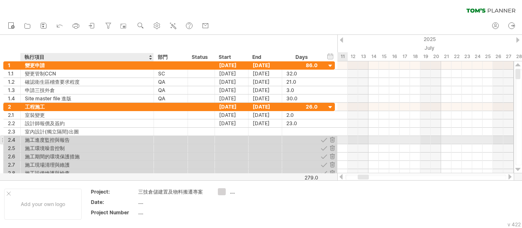
click at [86, 137] on div "施工進度監控與報告" at bounding box center [87, 140] width 124 height 8
drag, startPoint x: 77, startPoint y: 139, endPoint x: 27, endPoint y: 140, distance: 50.6
click at [27, 140] on input "*********" at bounding box center [87, 140] width 124 height 8
paste input "**"
click at [34, 140] on input "**********" at bounding box center [87, 140] width 124 height 8
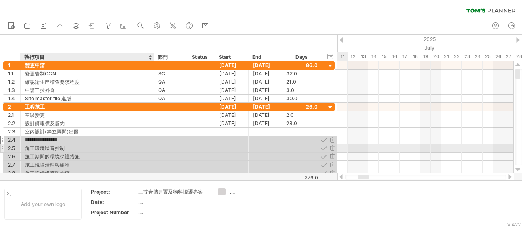
type input "**********"
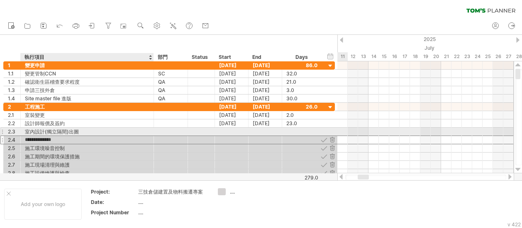
click at [44, 128] on div "室內設計(獨立隔間)出圖" at bounding box center [87, 132] width 124 height 8
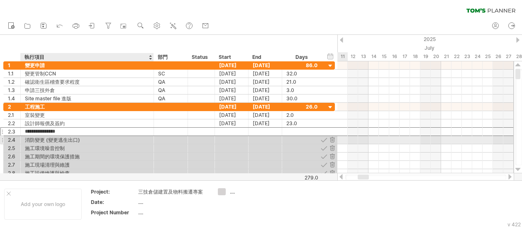
type input "**********"
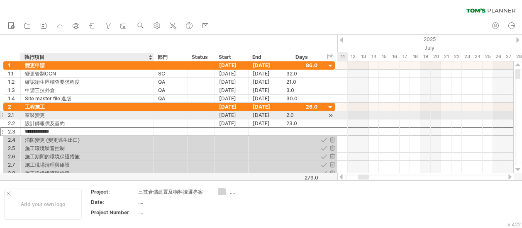
click at [33, 115] on div "室裝變更" at bounding box center [87, 115] width 124 height 8
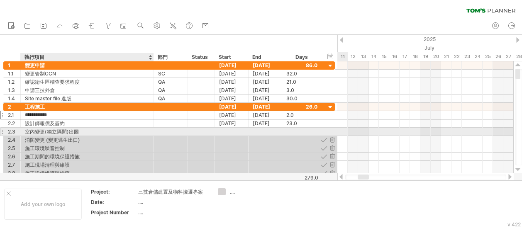
type input "*******"
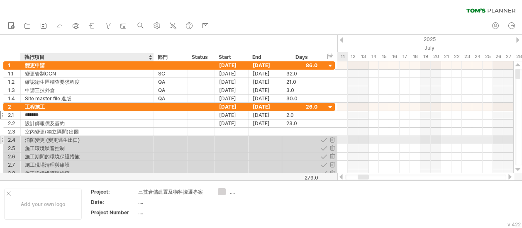
click at [92, 137] on div "消防變更 (變更逃生出口)" at bounding box center [87, 140] width 124 height 8
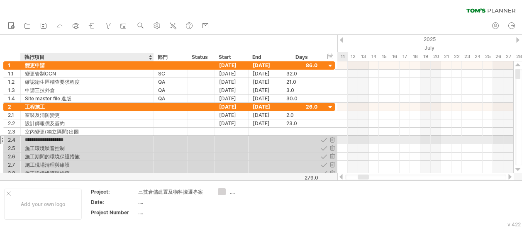
type input "**********"
click at [61, 139] on input "**********" at bounding box center [87, 140] width 124 height 8
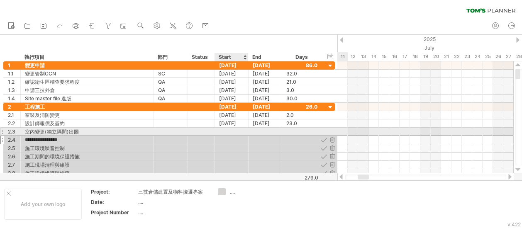
click at [230, 132] on div at bounding box center [232, 132] width 34 height 8
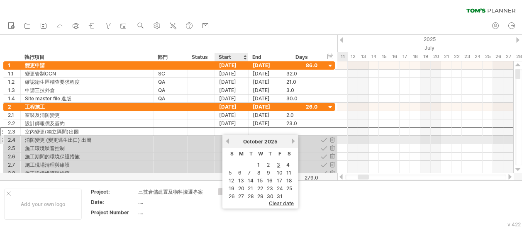
click at [228, 143] on link "previous" at bounding box center [228, 141] width 6 height 6
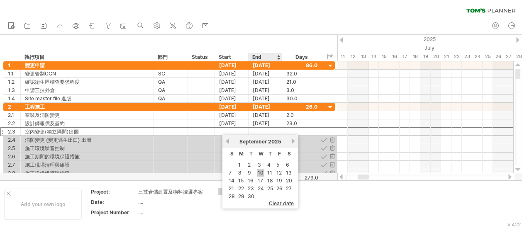
click at [260, 175] on link "10" at bounding box center [260, 173] width 7 height 8
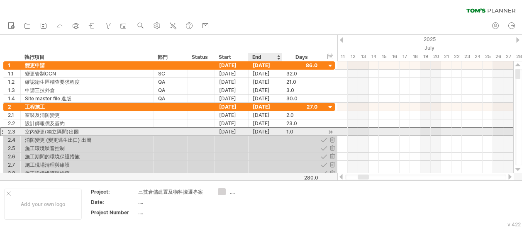
click at [273, 128] on div "[DATE]" at bounding box center [266, 132] width 34 height 8
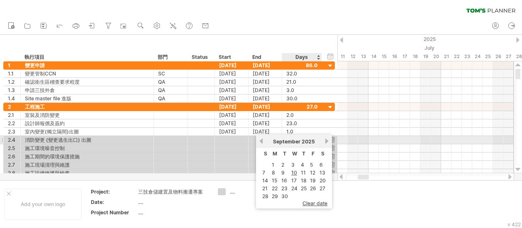
click at [326, 140] on link "next" at bounding box center [327, 141] width 6 height 6
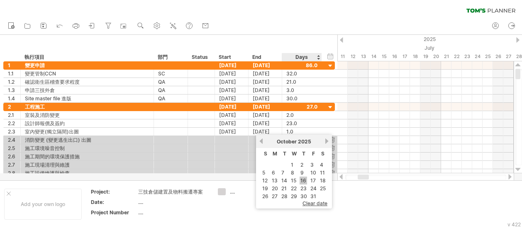
click at [303, 183] on link "16" at bounding box center [303, 181] width 7 height 8
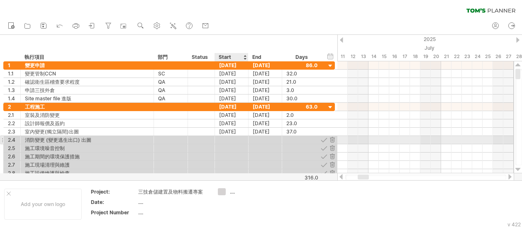
click at [237, 138] on div at bounding box center [232, 140] width 34 height 8
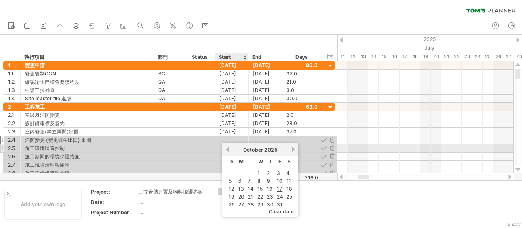
click at [226, 147] on link "previous" at bounding box center [228, 149] width 6 height 6
click at [263, 182] on link "10" at bounding box center [260, 181] width 7 height 8
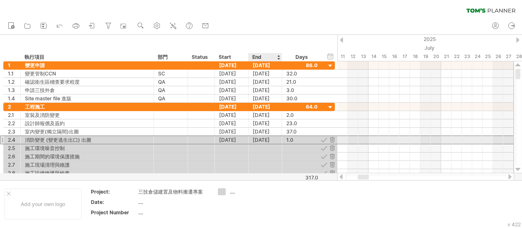
click at [267, 137] on div "[DATE]" at bounding box center [266, 140] width 34 height 8
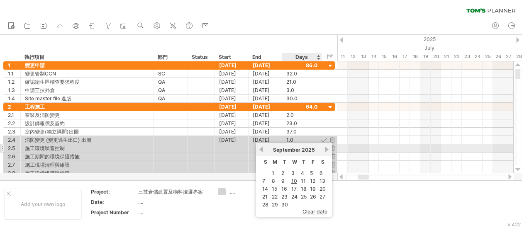
click at [327, 152] on link "next" at bounding box center [327, 149] width 6 height 6
click at [298, 188] on table "S M T W T F S 1 2 3 4 5 6 7 8 9 10 11 12 13 14 15 16 17 18 19 20 21 22 23 24 25…" at bounding box center [294, 182] width 68 height 53
click at [306, 185] on link "16" at bounding box center [303, 189] width 7 height 8
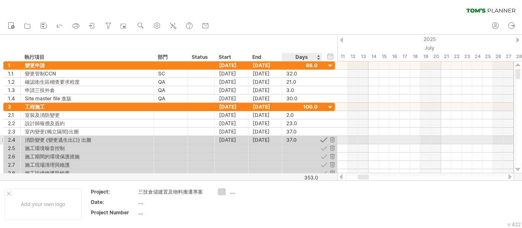
click at [325, 137] on div at bounding box center [324, 140] width 8 height 8
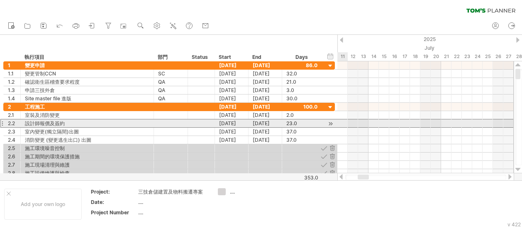
click at [4, 122] on div "2.2" at bounding box center [12, 124] width 17 height 8
click at [2, 122] on div at bounding box center [1, 123] width 3 height 9
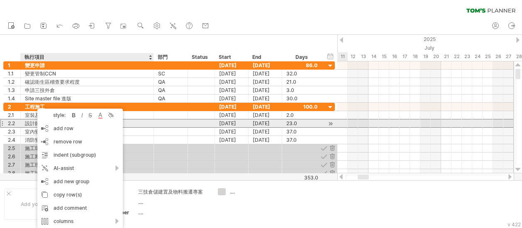
click at [34, 124] on div "設計師報價及簽約" at bounding box center [87, 124] width 124 height 8
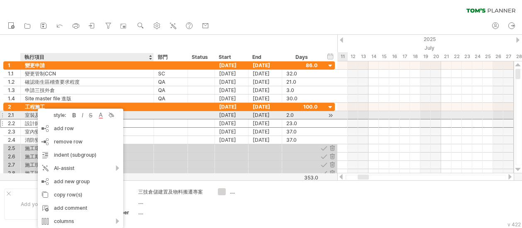
click at [28, 112] on div "室裝及消防變更" at bounding box center [87, 115] width 124 height 8
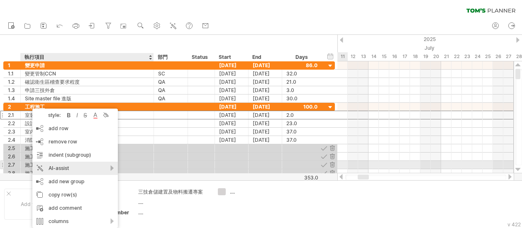
click at [110, 169] on div "AI-assist" at bounding box center [74, 168] width 85 height 13
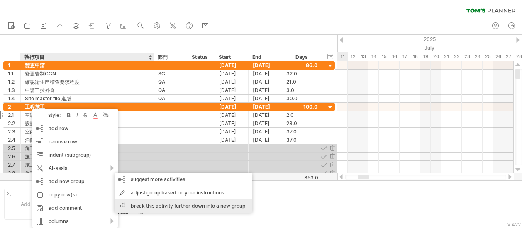
click at [155, 204] on div "break this activity further down into a new group" at bounding box center [184, 206] width 138 height 13
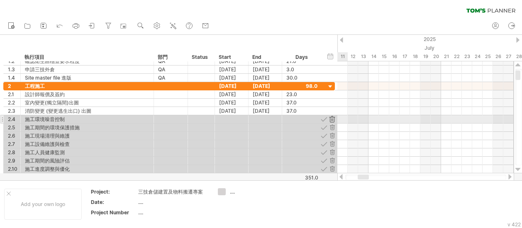
click at [332, 119] on div at bounding box center [332, 119] width 8 height 8
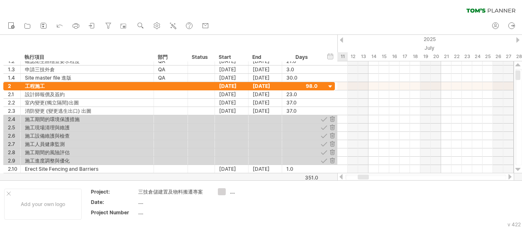
click at [332, 119] on div at bounding box center [332, 119] width 8 height 8
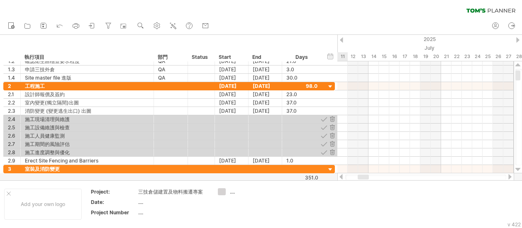
click at [332, 119] on div at bounding box center [332, 119] width 8 height 8
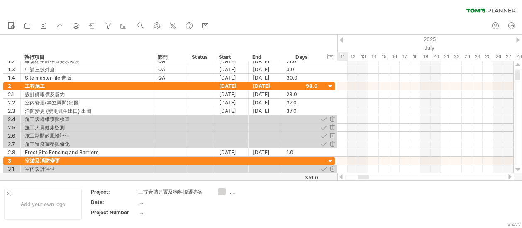
click at [332, 119] on div at bounding box center [332, 119] width 8 height 8
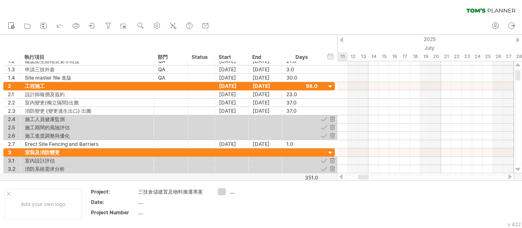
click at [332, 119] on div at bounding box center [332, 119] width 8 height 8
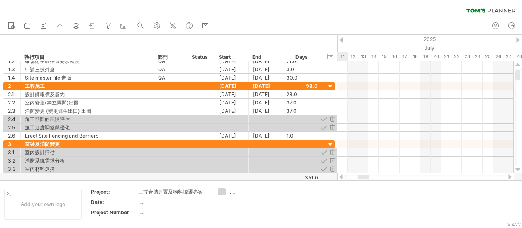
click at [332, 119] on div at bounding box center [332, 119] width 8 height 8
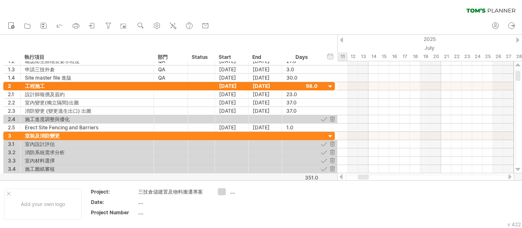
click at [332, 119] on div at bounding box center [332, 119] width 8 height 8
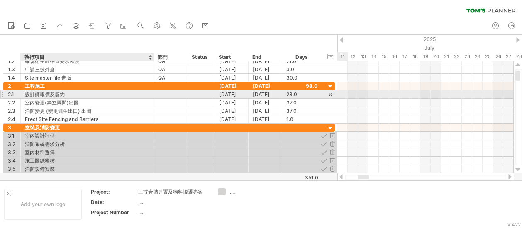
click at [69, 93] on div "設計師報價及簽約" at bounding box center [87, 94] width 124 height 8
drag, startPoint x: 69, startPoint y: 93, endPoint x: 21, endPoint y: 92, distance: 48.1
click at [21, 92] on div "******** 設計師報價及簽約" at bounding box center [87, 94] width 133 height 8
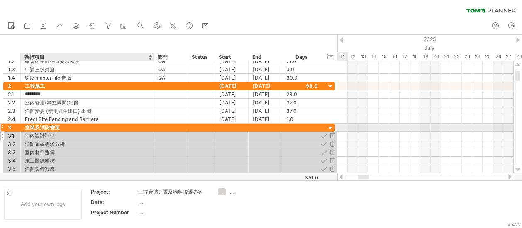
click at [57, 132] on div "室內設計評估" at bounding box center [87, 136] width 124 height 8
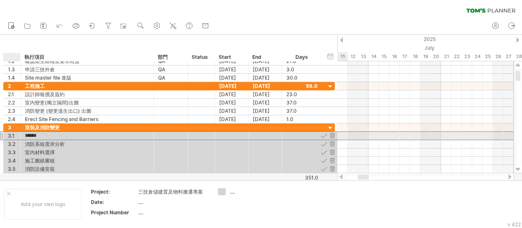
drag, startPoint x: 59, startPoint y: 134, endPoint x: 9, endPoint y: 133, distance: 50.2
click at [9, 133] on div "3.1 ****** 室內設計評估" at bounding box center [169, 136] width 332 height 9
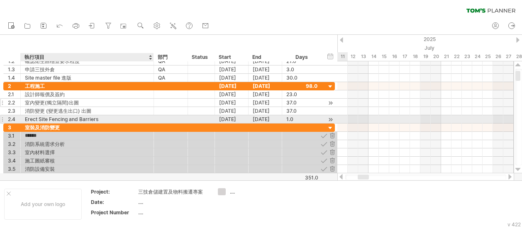
paste input "**"
type input "********"
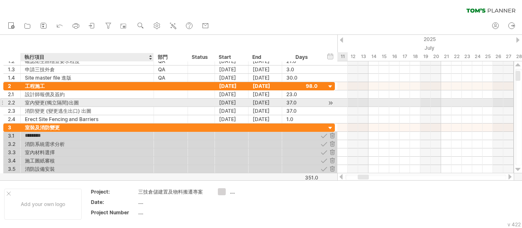
click at [83, 102] on div "室內變更(獨立隔間)出圖" at bounding box center [87, 103] width 124 height 8
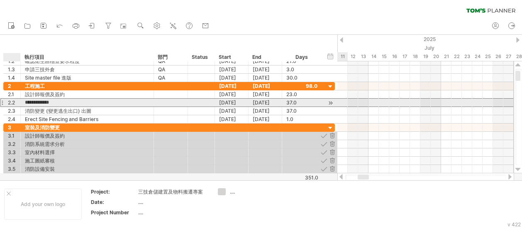
drag, startPoint x: 83, startPoint y: 102, endPoint x: 10, endPoint y: 105, distance: 73.1
click at [8, 103] on div "**********" at bounding box center [169, 102] width 332 height 9
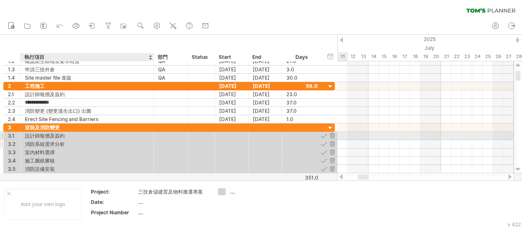
click at [54, 141] on div "消防系統需求分析" at bounding box center [87, 144] width 124 height 8
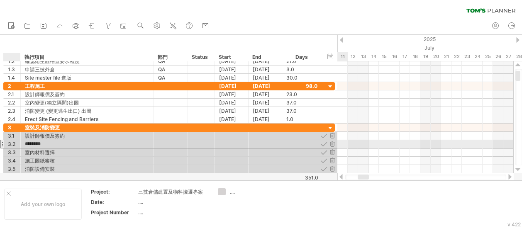
drag, startPoint x: 59, startPoint y: 142, endPoint x: 23, endPoint y: 141, distance: 36.1
click at [23, 141] on div "******** 消防系統需求分析" at bounding box center [87, 144] width 133 height 8
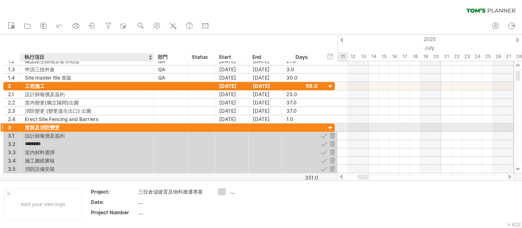
paste input "****"
type input "**********"
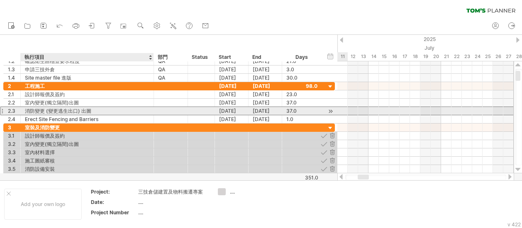
click at [97, 107] on div "消防變更 (變更逃生出口) 出圖" at bounding box center [87, 111] width 124 height 8
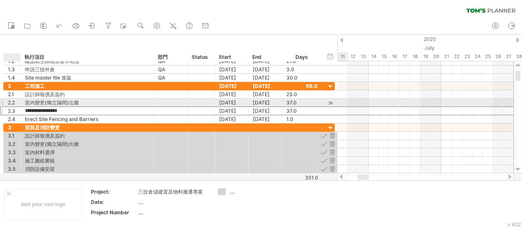
drag, startPoint x: 95, startPoint y: 111, endPoint x: 18, endPoint y: 105, distance: 76.6
click at [18, 105] on div "**********" at bounding box center [169, 102] width 332 height 41
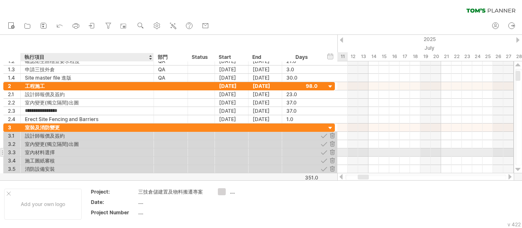
click at [66, 153] on div "室內材料選擇" at bounding box center [87, 153] width 124 height 8
drag, startPoint x: 66, startPoint y: 153, endPoint x: 24, endPoint y: 151, distance: 42.4
click at [24, 151] on div "****** 室內材料選擇" at bounding box center [87, 153] width 133 height 8
paste input "**********"
type input "**********"
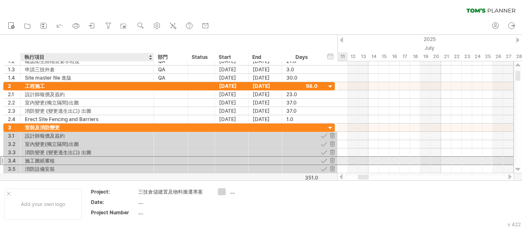
click at [50, 159] on div "施工圖紙審核" at bounding box center [87, 161] width 124 height 8
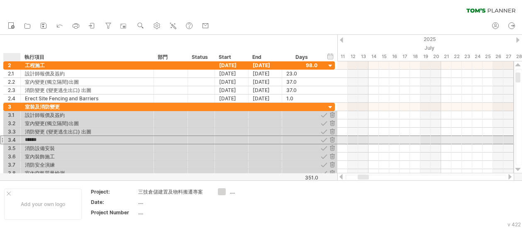
drag, startPoint x: 58, startPoint y: 137, endPoint x: 24, endPoint y: 139, distance: 34.5
click at [24, 139] on div "****** 施工圖紙審核" at bounding box center [87, 140] width 133 height 8
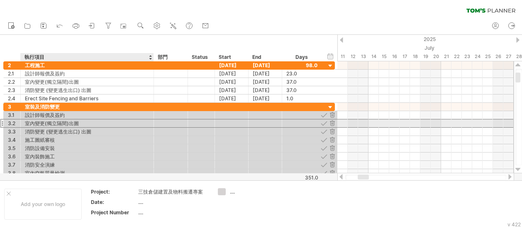
click at [75, 121] on div "室內變更(獨立隔間)出圖" at bounding box center [87, 124] width 124 height 8
click at [81, 122] on input "**********" at bounding box center [87, 124] width 124 height 8
paste input "******"
click at [79, 122] on input "**********" at bounding box center [87, 124] width 124 height 8
click at [36, 122] on div "室裝-施工圖紙審核" at bounding box center [87, 124] width 124 height 8
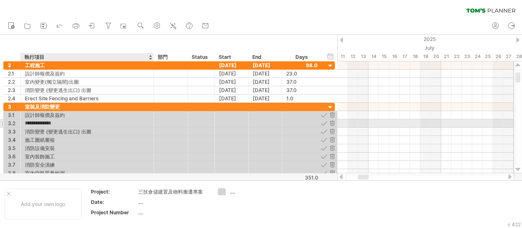
click at [67, 123] on input "**********" at bounding box center [87, 124] width 124 height 8
type input "**********"
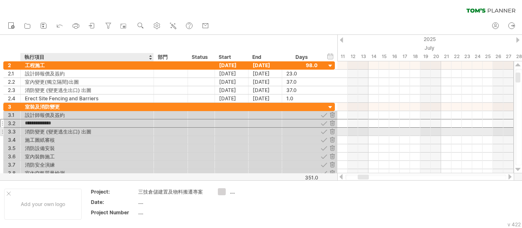
click at [43, 132] on div "消防變更 (變更逃生出口) 出圖" at bounding box center [87, 132] width 124 height 8
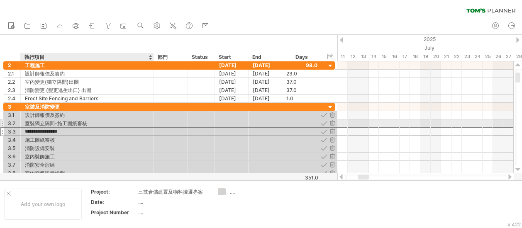
click at [89, 122] on div "室裝獨立隔間-施工圖紙審核" at bounding box center [87, 124] width 124 height 8
drag, startPoint x: 76, startPoint y: 122, endPoint x: 68, endPoint y: 122, distance: 8.3
click at [68, 122] on input "**********" at bounding box center [87, 124] width 124 height 8
click at [88, 121] on input "**********" at bounding box center [87, 124] width 124 height 8
drag, startPoint x: 87, startPoint y: 122, endPoint x: 68, endPoint y: 122, distance: 18.7
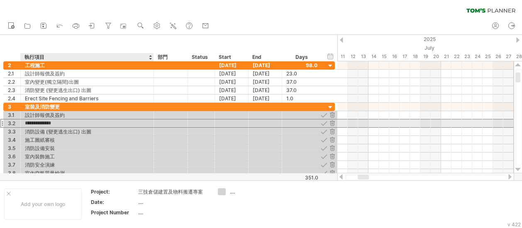
click at [68, 122] on input "**********" at bounding box center [87, 124] width 124 height 8
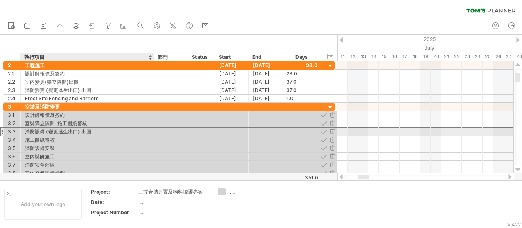
click at [90, 130] on div "消防設備 (變更逃生出口) 出圖" at bounding box center [87, 132] width 124 height 8
click at [92, 132] on input "**********" at bounding box center [87, 132] width 124 height 8
drag, startPoint x: 92, startPoint y: 132, endPoint x: 81, endPoint y: 132, distance: 11.2
click at [81, 132] on input "**********" at bounding box center [87, 132] width 124 height 8
paste input "**"
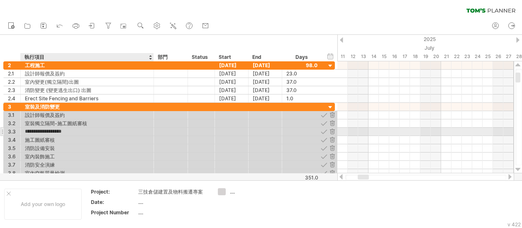
type input "**********"
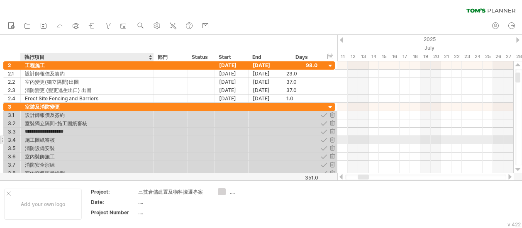
click at [60, 138] on div "施工圖紙審核" at bounding box center [87, 140] width 124 height 8
click at [54, 139] on div "施工圖紙審核" at bounding box center [87, 140] width 124 height 8
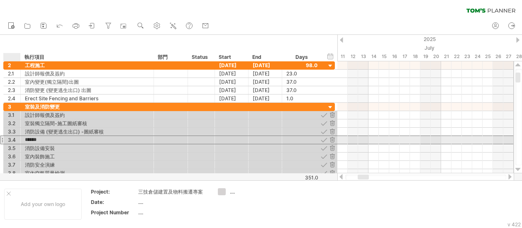
drag, startPoint x: 54, startPoint y: 139, endPoint x: 21, endPoint y: 139, distance: 33.2
click at [21, 139] on div "****** 施工圖紙審核" at bounding box center [87, 140] width 133 height 8
paste input "text"
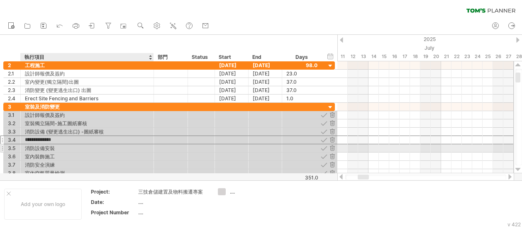
type input "**********"
click at [42, 150] on div "消防設備安裝" at bounding box center [87, 148] width 124 height 8
drag, startPoint x: 57, startPoint y: 147, endPoint x: 31, endPoint y: 147, distance: 26.1
click at [31, 147] on div "消防設備安裝" at bounding box center [87, 148] width 124 height 8
click at [59, 147] on input "******" at bounding box center [87, 148] width 124 height 8
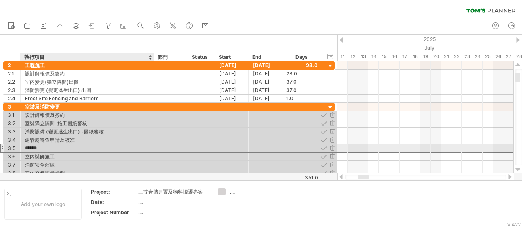
drag, startPoint x: 58, startPoint y: 147, endPoint x: 27, endPoint y: 145, distance: 30.8
click at [27, 145] on input "******" at bounding box center [87, 148] width 124 height 8
click at [56, 146] on div "科管局" at bounding box center [87, 148] width 124 height 8
click at [76, 146] on div "科管局" at bounding box center [87, 148] width 124 height 8
type input "**********"
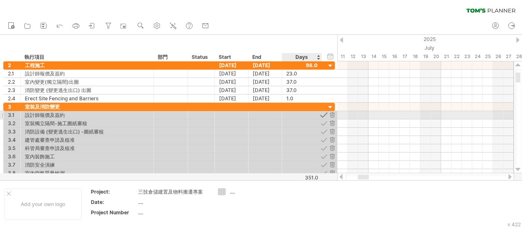
click at [324, 114] on div at bounding box center [324, 115] width 8 height 8
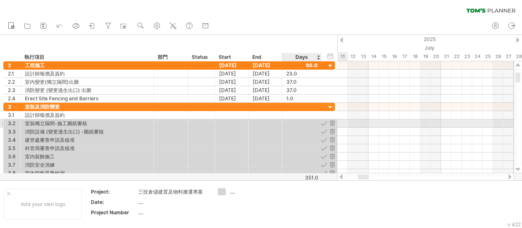
click at [323, 126] on div at bounding box center [324, 124] width 8 height 8
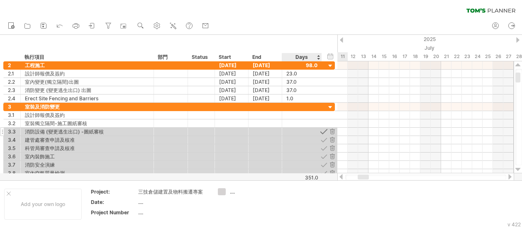
click at [323, 128] on div at bounding box center [324, 132] width 8 height 8
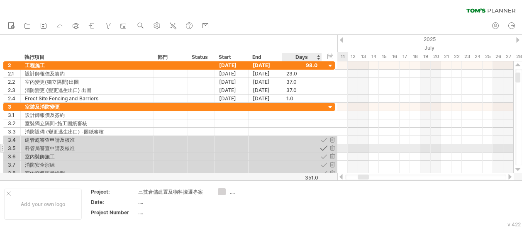
click at [323, 145] on div at bounding box center [324, 148] width 8 height 8
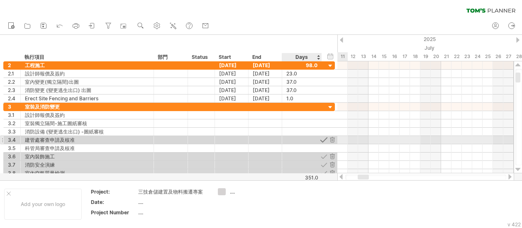
click at [323, 141] on div at bounding box center [324, 140] width 8 height 8
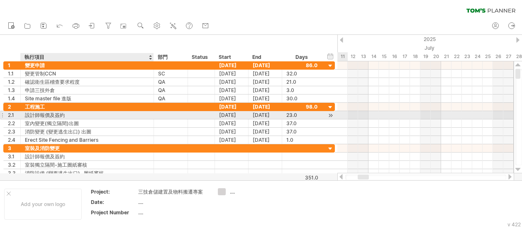
click at [70, 114] on div "設計師報價及簽約" at bounding box center [87, 115] width 124 height 8
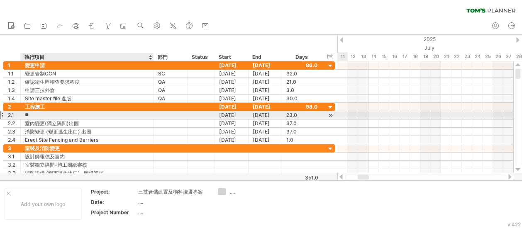
type input "*"
type input "*****"
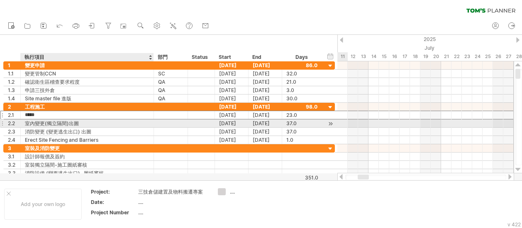
click at [83, 122] on div "室內變更(獨立隔間)出圖" at bounding box center [87, 124] width 124 height 8
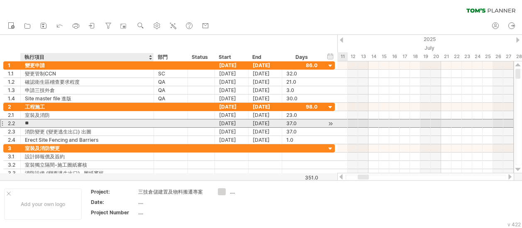
type input "*"
type input "****"
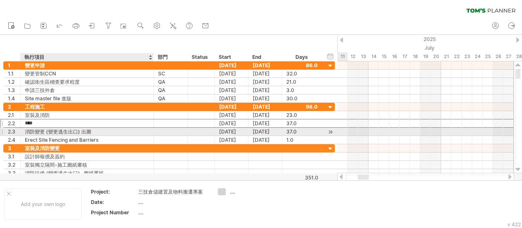
click at [91, 132] on div "消防變更 (變更逃生出口) 出圖" at bounding box center [87, 132] width 124 height 8
type input "*"
type input "*******"
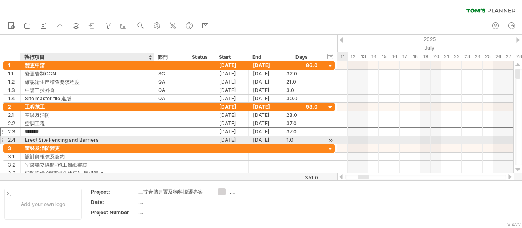
click at [105, 140] on div "Erect Site Fencing and Barriers" at bounding box center [87, 140] width 124 height 8
type input "*"
type input "****"
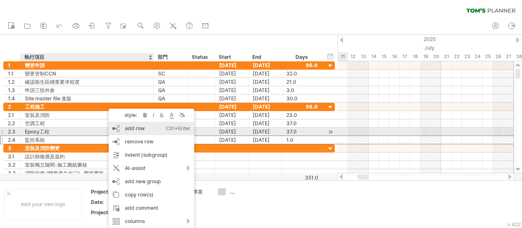
click at [141, 129] on div "add row Ctrl+Enter Cmd+Enter" at bounding box center [151, 128] width 85 height 13
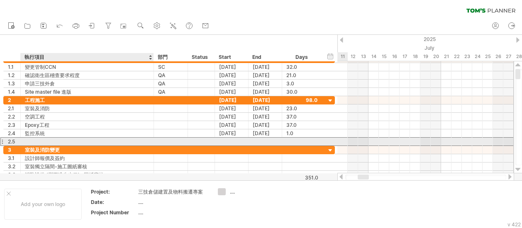
click at [62, 141] on div at bounding box center [87, 142] width 124 height 8
type input "****"
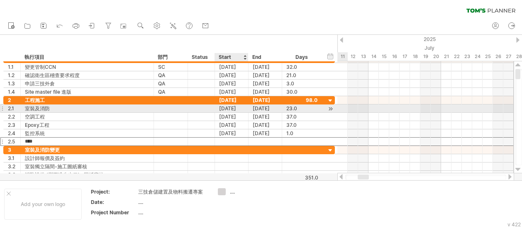
click at [232, 105] on div "[DATE]" at bounding box center [232, 109] width 34 height 8
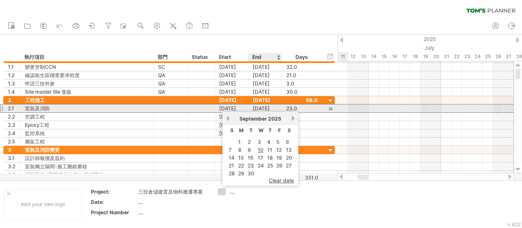
click at [272, 108] on div "[DATE]" at bounding box center [266, 109] width 34 height 8
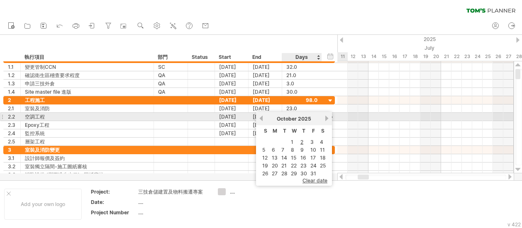
click at [327, 118] on link "next" at bounding box center [327, 118] width 6 height 6
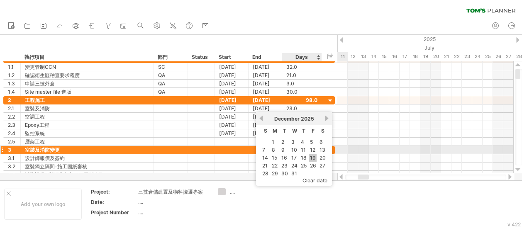
click at [315, 154] on link "19" at bounding box center [312, 158] width 7 height 8
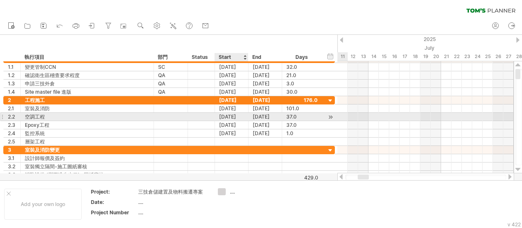
click at [229, 115] on div "[DATE]" at bounding box center [232, 117] width 34 height 8
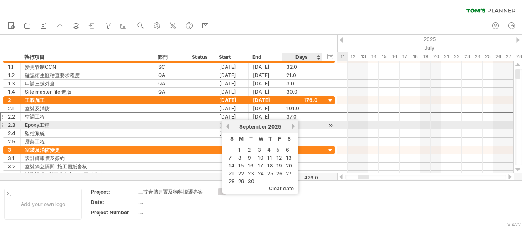
click at [293, 127] on link "next" at bounding box center [293, 126] width 6 height 6
click at [229, 125] on link "previous" at bounding box center [228, 126] width 6 height 6
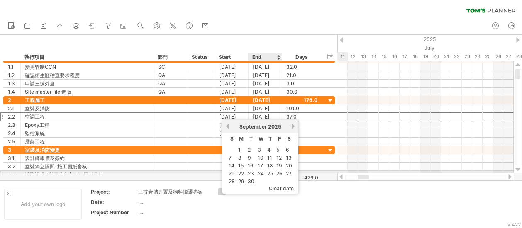
click at [278, 172] on link "26" at bounding box center [280, 174] width 8 height 8
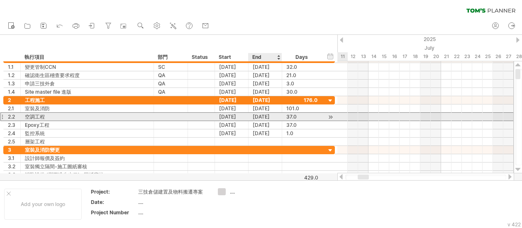
click at [274, 115] on div "[DATE]" at bounding box center [266, 117] width 34 height 8
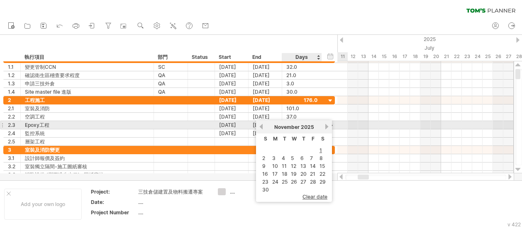
click at [325, 126] on link "next" at bounding box center [327, 127] width 6 height 6
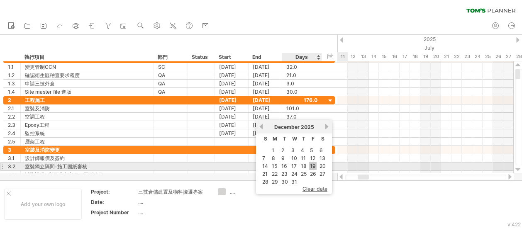
click at [315, 165] on link "19" at bounding box center [312, 166] width 7 height 8
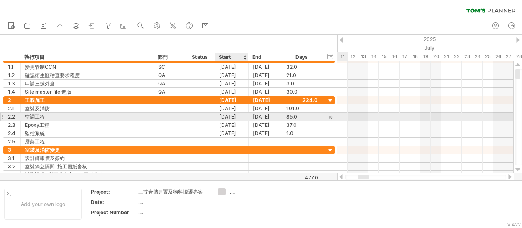
click at [239, 117] on div "[DATE]" at bounding box center [232, 117] width 34 height 8
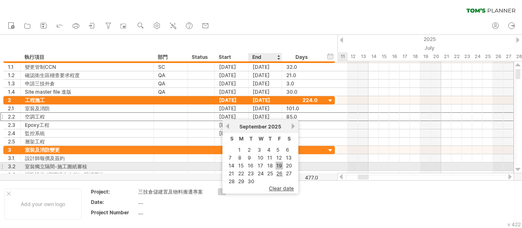
click at [280, 165] on link "19" at bounding box center [279, 166] width 7 height 8
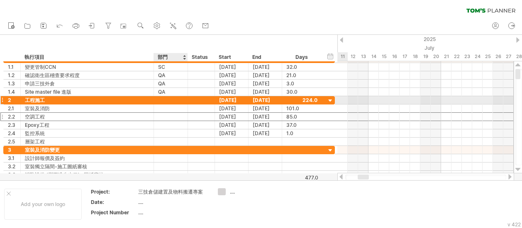
click at [168, 100] on div at bounding box center [170, 100] width 25 height 8
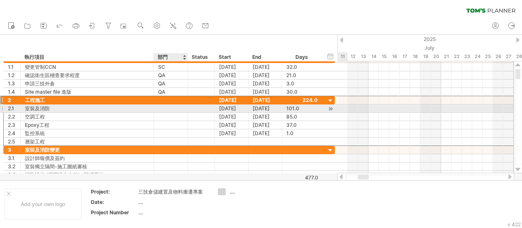
type input "*"
type input "**"
click at [166, 105] on div at bounding box center [170, 109] width 25 height 8
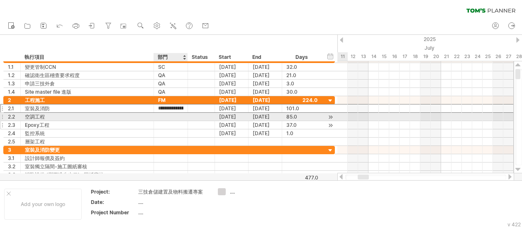
type input "**"
click at [166, 114] on div at bounding box center [170, 117] width 25 height 8
type input "**"
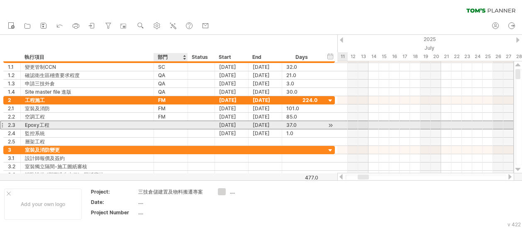
click at [164, 126] on div at bounding box center [170, 125] width 25 height 8
type input "**"
click at [164, 129] on div at bounding box center [170, 133] width 25 height 8
type input "**"
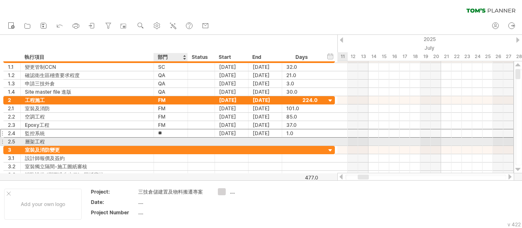
click at [163, 139] on div at bounding box center [170, 142] width 25 height 8
type input "**"
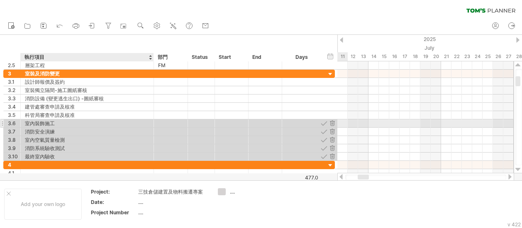
click at [73, 124] on div "室內裝飾施工" at bounding box center [87, 124] width 124 height 8
type input "*"
type input "****"
type input "*****"
click at [327, 122] on div at bounding box center [324, 124] width 8 height 8
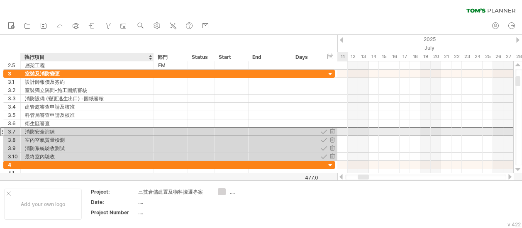
click at [117, 128] on div "消防安全演練" at bounding box center [87, 132] width 124 height 8
type input "*"
click at [58, 129] on div at bounding box center [87, 132] width 124 height 8
type input "*******"
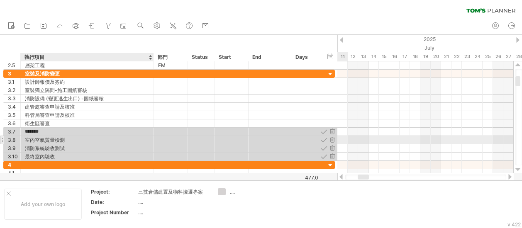
click at [56, 137] on div "室內空氣質量檢測" at bounding box center [87, 140] width 124 height 8
drag, startPoint x: 70, startPoint y: 139, endPoint x: 22, endPoint y: 138, distance: 47.3
click at [22, 138] on div "******** 室內空氣質量檢測" at bounding box center [87, 140] width 133 height 8
type input "****"
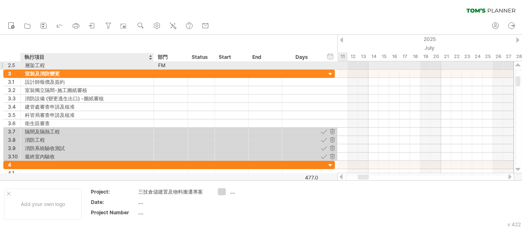
click at [61, 65] on div "層架工程" at bounding box center [87, 65] width 124 height 8
type input "****"
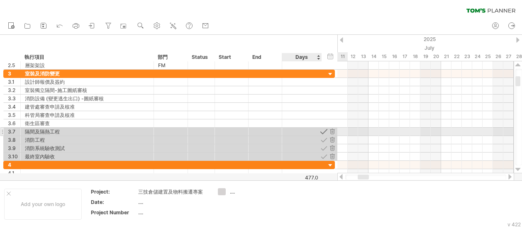
click at [324, 131] on div at bounding box center [324, 132] width 8 height 8
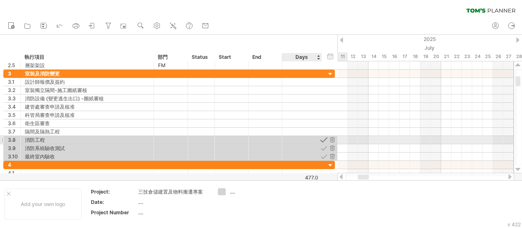
click at [324, 138] on div at bounding box center [324, 140] width 8 height 8
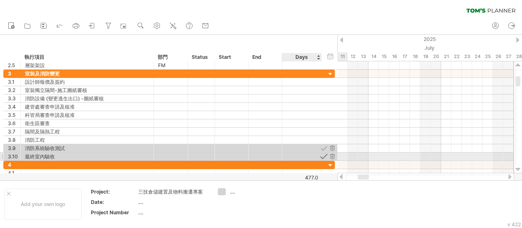
click at [322, 155] on div at bounding box center [324, 157] width 8 height 8
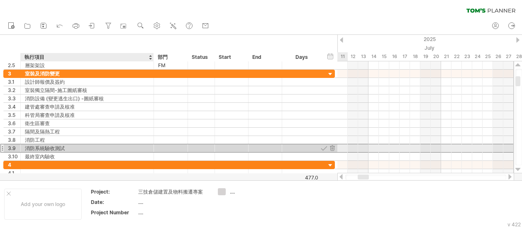
click at [39, 148] on div "消防系統驗收測試" at bounding box center [87, 148] width 124 height 8
drag, startPoint x: 44, startPoint y: 146, endPoint x: 24, endPoint y: 147, distance: 20.0
click at [24, 147] on div "******** 消防系統驗收測試" at bounding box center [87, 148] width 133 height 8
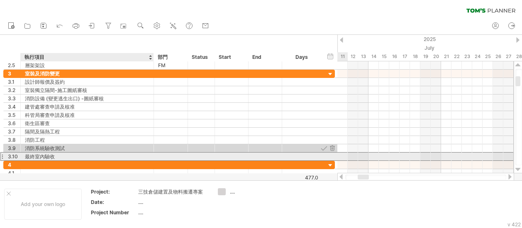
click at [42, 155] on div "最終室內驗收" at bounding box center [87, 157] width 124 height 8
click at [44, 156] on input "******" at bounding box center [87, 157] width 124 height 8
paste input "****"
type input "**********"
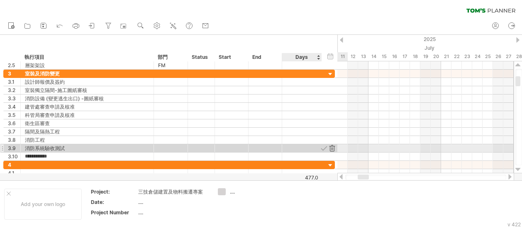
click at [334, 146] on div at bounding box center [332, 148] width 8 height 8
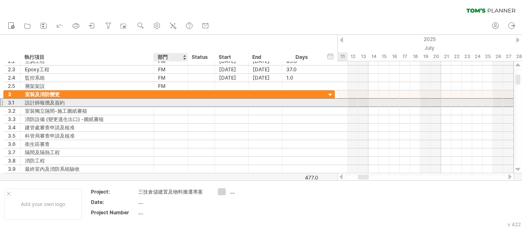
click at [173, 103] on div at bounding box center [170, 103] width 25 height 8
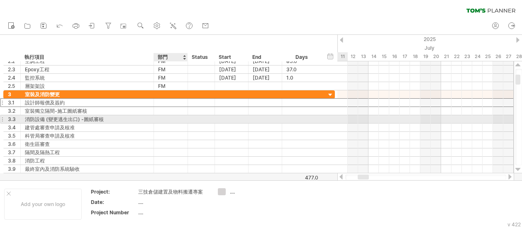
type input "*"
type input "**"
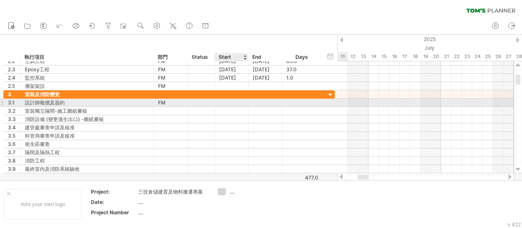
click at [232, 103] on div at bounding box center [232, 103] width 34 height 8
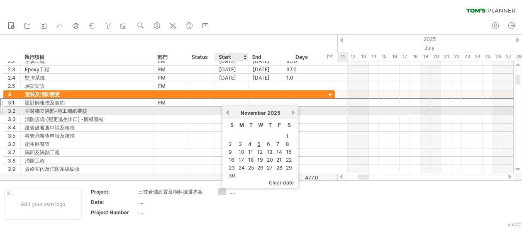
click at [229, 111] on link "previous" at bounding box center [228, 113] width 6 height 6
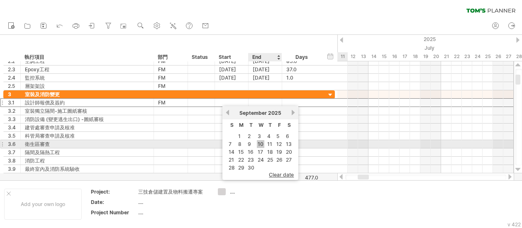
click at [261, 143] on link "10" at bounding box center [260, 144] width 7 height 8
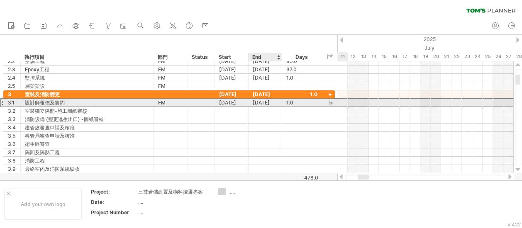
click at [278, 100] on div "[DATE]" at bounding box center [266, 103] width 34 height 8
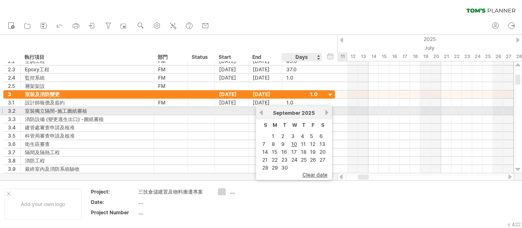
click at [327, 114] on link "next" at bounding box center [327, 113] width 6 height 6
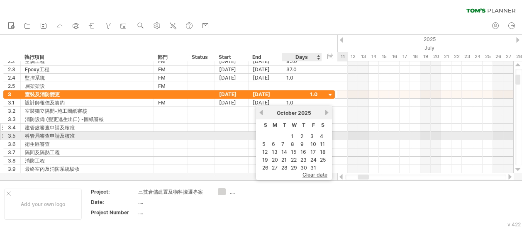
drag, startPoint x: 302, startPoint y: 134, endPoint x: 284, endPoint y: 126, distance: 20.1
click at [302, 134] on link "2" at bounding box center [302, 136] width 5 height 8
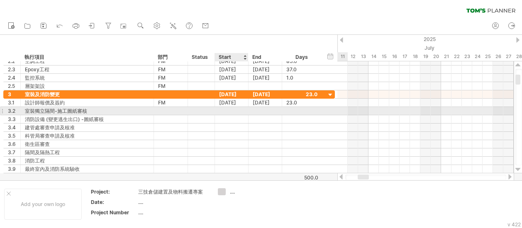
click at [225, 111] on div at bounding box center [232, 111] width 34 height 8
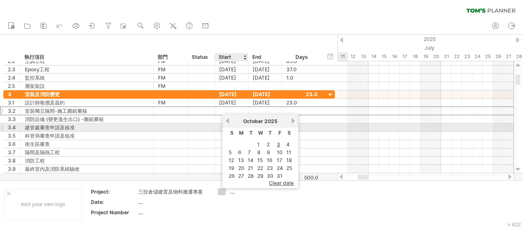
click at [229, 123] on link "previous" at bounding box center [228, 121] width 6 height 6
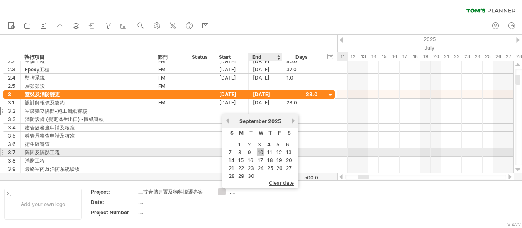
click at [261, 151] on link "10" at bounding box center [260, 153] width 7 height 8
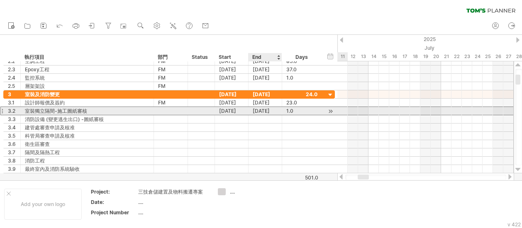
click at [276, 109] on div "[DATE]" at bounding box center [266, 111] width 34 height 8
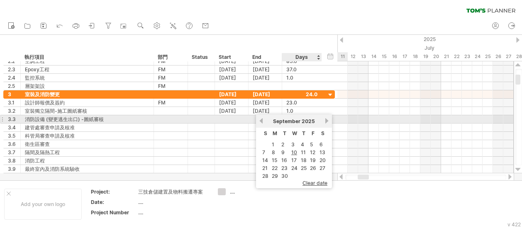
click at [324, 122] on div "[DATE]" at bounding box center [294, 121] width 60 height 6
click at [326, 120] on link "next" at bounding box center [327, 121] width 6 height 6
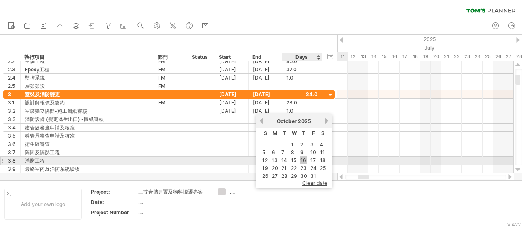
click at [306, 159] on link "16" at bounding box center [303, 160] width 7 height 8
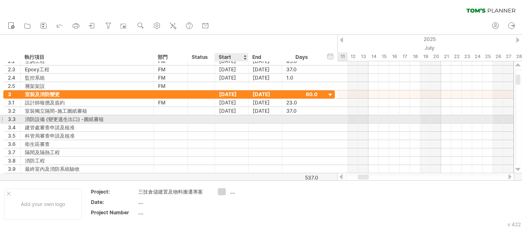
click at [230, 121] on div at bounding box center [232, 119] width 34 height 8
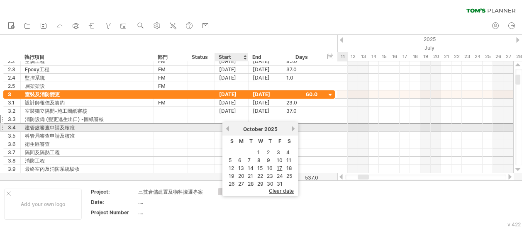
click at [227, 128] on link "previous" at bounding box center [228, 129] width 6 height 6
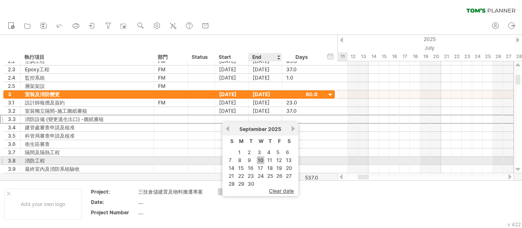
click at [260, 160] on link "10" at bounding box center [260, 160] width 7 height 8
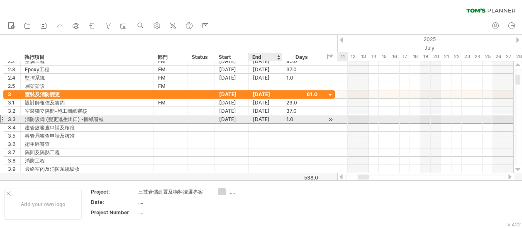
click at [275, 122] on div "[DATE]" at bounding box center [266, 119] width 34 height 8
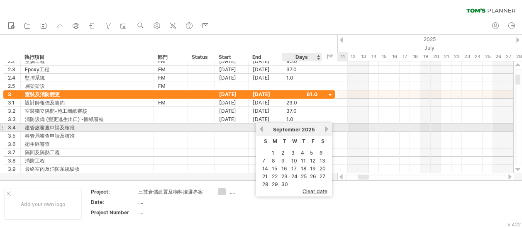
click at [325, 130] on link "next" at bounding box center [327, 129] width 6 height 6
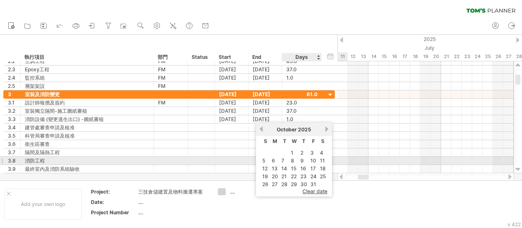
click at [307, 165] on td "16" at bounding box center [303, 168] width 9 height 7
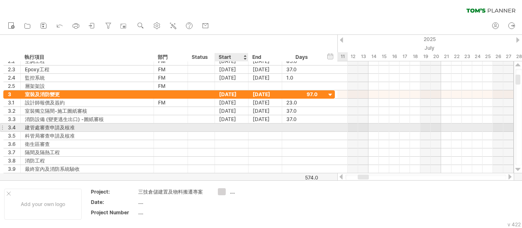
click at [232, 125] on div at bounding box center [232, 128] width 34 height 8
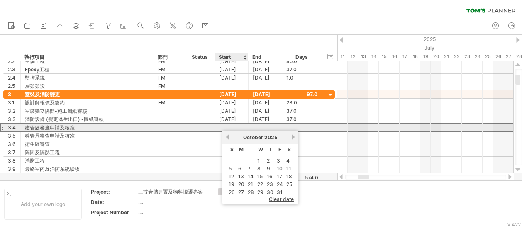
click at [226, 124] on div at bounding box center [232, 128] width 34 height 8
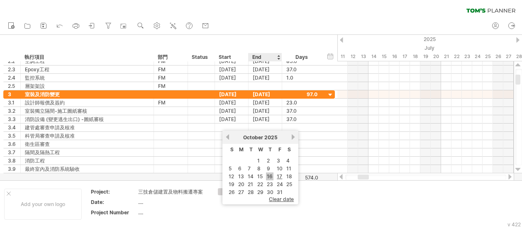
click at [269, 174] on link "16" at bounding box center [269, 177] width 7 height 8
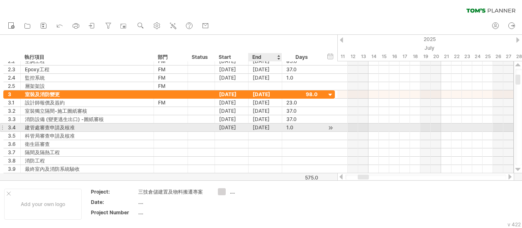
click at [272, 127] on div "[DATE]" at bounding box center [266, 128] width 34 height 8
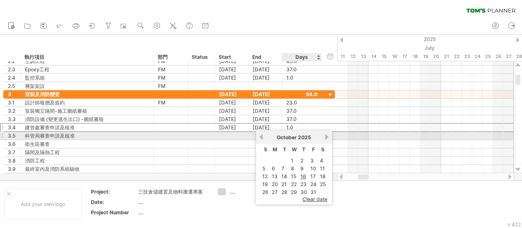
click at [324, 135] on div "[DATE]" at bounding box center [294, 137] width 60 height 6
click at [326, 133] on div "previous next [DATE]" at bounding box center [294, 137] width 76 height 13
click at [329, 137] on link "next" at bounding box center [327, 137] width 6 height 6
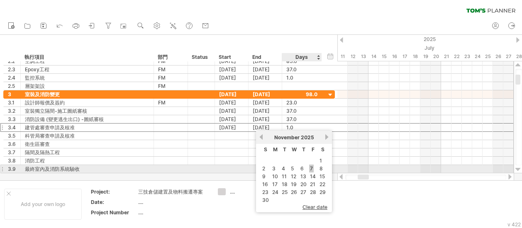
click at [311, 167] on link "7" at bounding box center [311, 169] width 5 height 8
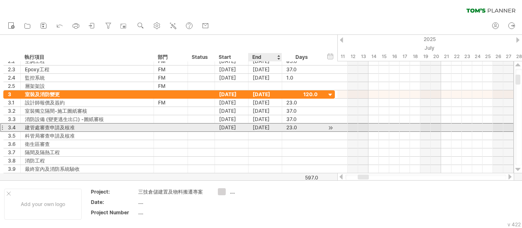
click at [272, 127] on div "[DATE]" at bounding box center [266, 128] width 34 height 8
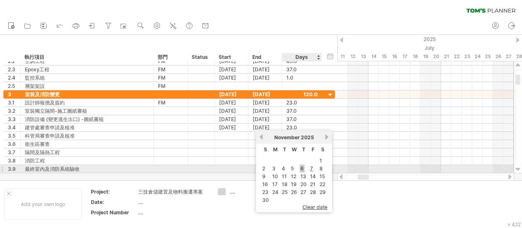
click at [301, 167] on link "6" at bounding box center [302, 169] width 5 height 8
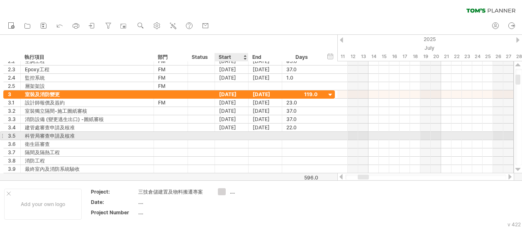
click at [231, 138] on div at bounding box center [232, 136] width 34 height 8
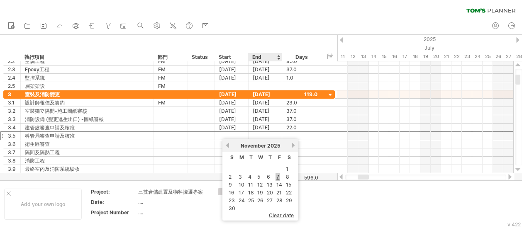
click at [277, 174] on link "7" at bounding box center [278, 177] width 5 height 8
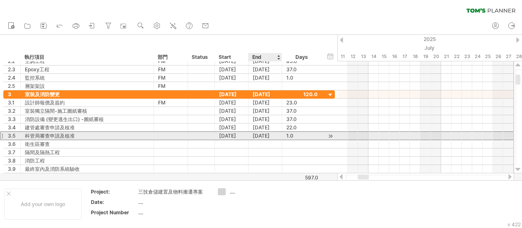
click at [274, 134] on div "[DATE]" at bounding box center [266, 136] width 34 height 8
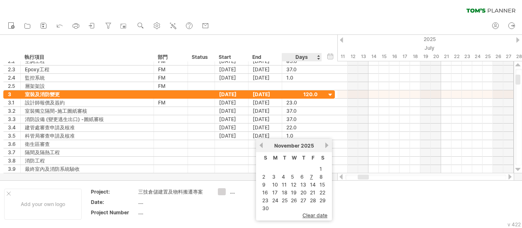
click at [307, 189] on td "20" at bounding box center [303, 192] width 9 height 7
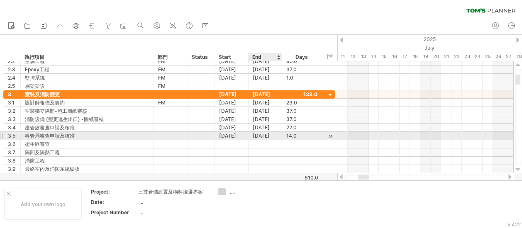
click at [264, 137] on div "[DATE]" at bounding box center [266, 136] width 34 height 8
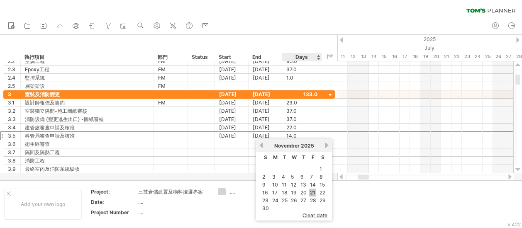
click at [312, 191] on link "21" at bounding box center [312, 193] width 7 height 8
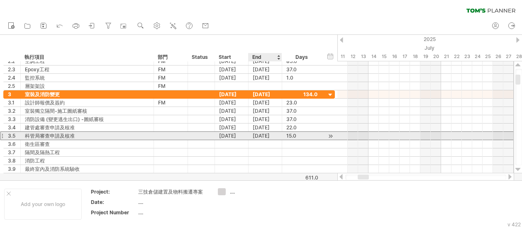
click at [266, 134] on div "[DATE]" at bounding box center [266, 136] width 34 height 8
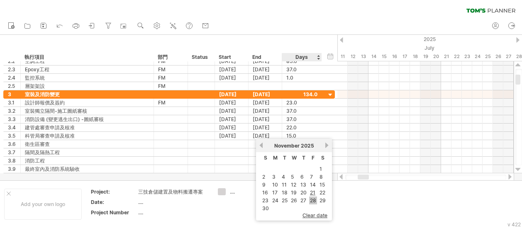
click at [310, 199] on link "28" at bounding box center [313, 201] width 8 height 8
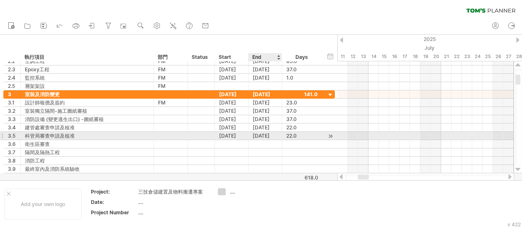
click at [270, 134] on div "[DATE]" at bounding box center [266, 136] width 34 height 8
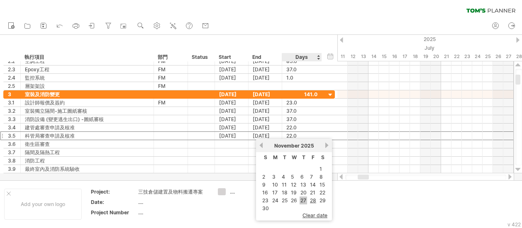
click at [303, 197] on link "27" at bounding box center [303, 201] width 7 height 8
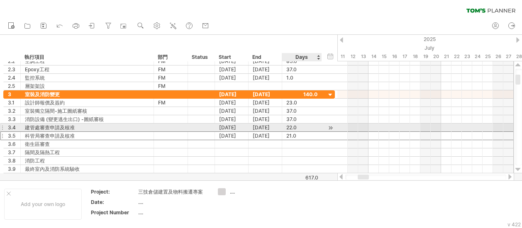
click at [288, 129] on div "22.0" at bounding box center [301, 128] width 31 height 8
click at [263, 127] on div "[DATE]" at bounding box center [266, 128] width 34 height 8
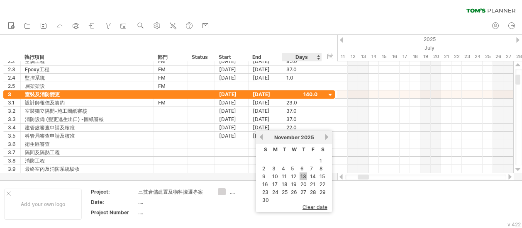
click at [304, 175] on link "13" at bounding box center [303, 177] width 7 height 8
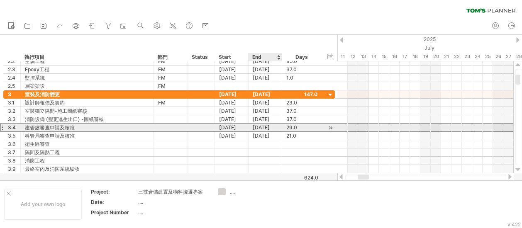
click at [261, 128] on div "[DATE]" at bounding box center [266, 128] width 34 height 8
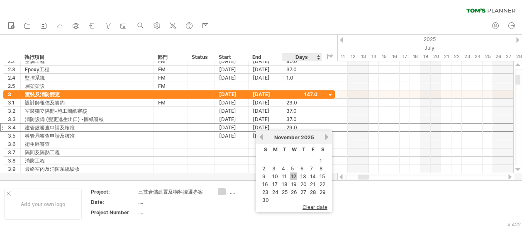
click at [294, 175] on link "12" at bounding box center [293, 177] width 7 height 8
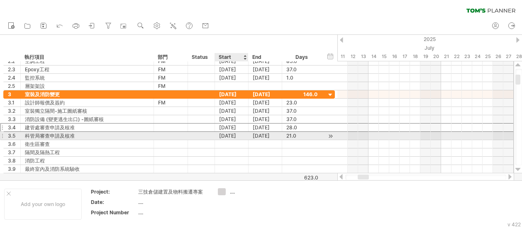
click at [228, 135] on div "[DATE]" at bounding box center [232, 136] width 34 height 8
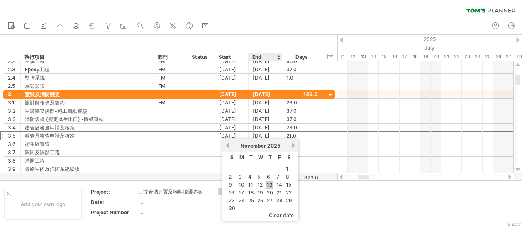
click at [270, 183] on link "13" at bounding box center [269, 185] width 7 height 8
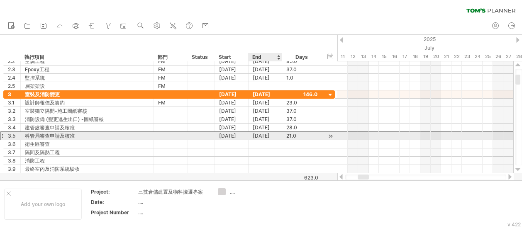
click at [261, 134] on div "[DATE]" at bounding box center [266, 136] width 34 height 8
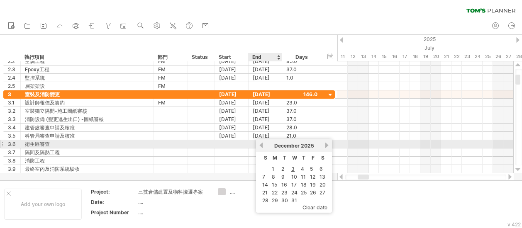
click at [261, 145] on link "previous" at bounding box center [261, 145] width 6 height 6
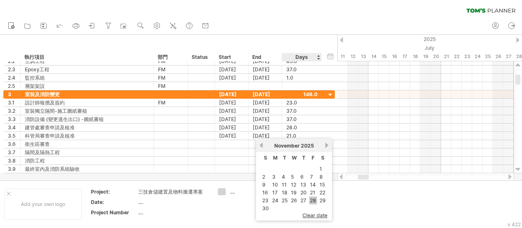
click at [315, 197] on link "28" at bounding box center [313, 201] width 8 height 8
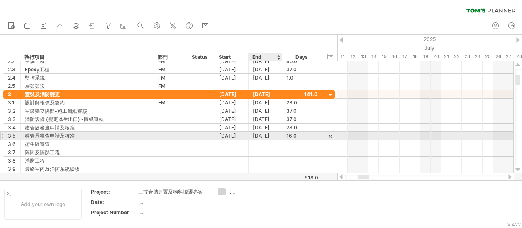
click at [266, 132] on div "[DATE]" at bounding box center [266, 136] width 34 height 8
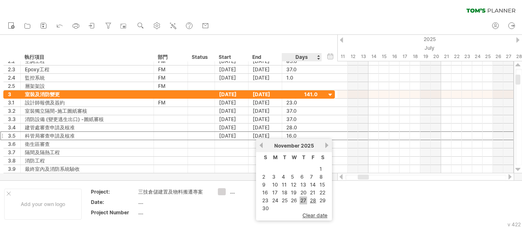
click at [305, 197] on link "27" at bounding box center [303, 201] width 7 height 8
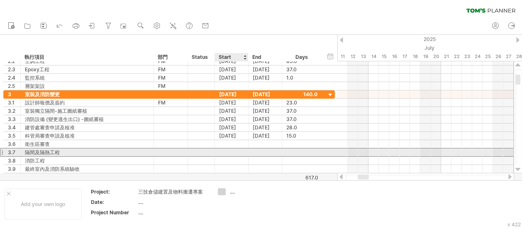
click at [237, 152] on div at bounding box center [232, 153] width 34 height 8
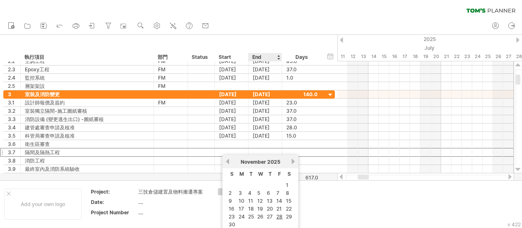
click at [279, 207] on link "21" at bounding box center [279, 209] width 7 height 8
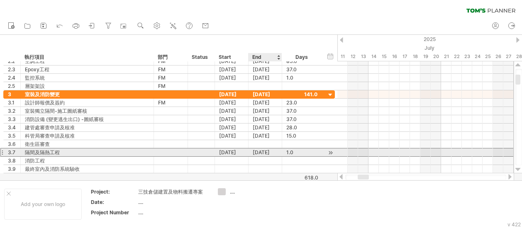
click at [274, 149] on div "[DATE]" at bounding box center [266, 153] width 34 height 8
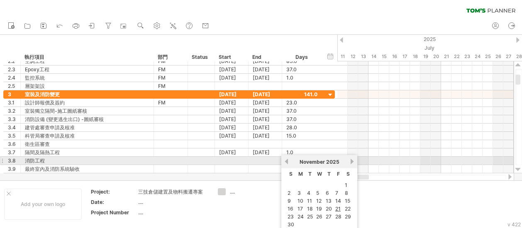
click at [351, 161] on link "next" at bounding box center [352, 162] width 6 height 6
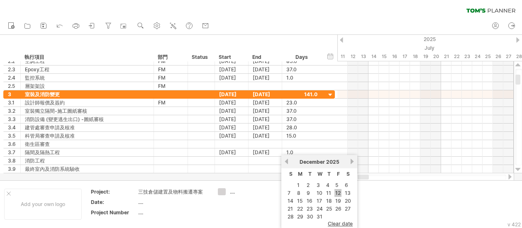
click at [341, 190] on link "12" at bounding box center [337, 193] width 7 height 8
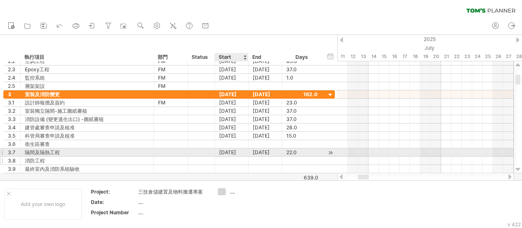
click at [237, 157] on div at bounding box center [232, 161] width 34 height 8
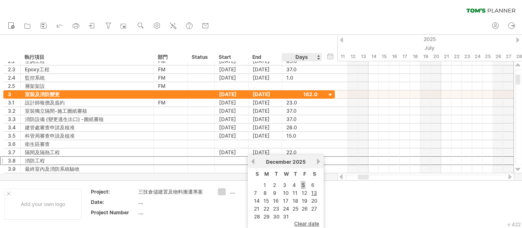
click at [301, 183] on link "5" at bounding box center [303, 185] width 5 height 8
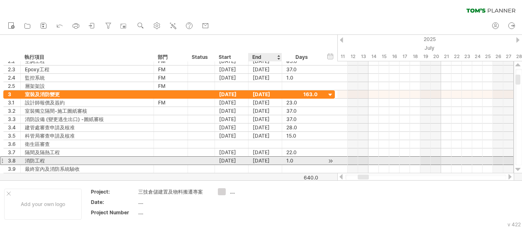
click at [274, 159] on div "[DATE]" at bounding box center [266, 161] width 34 height 8
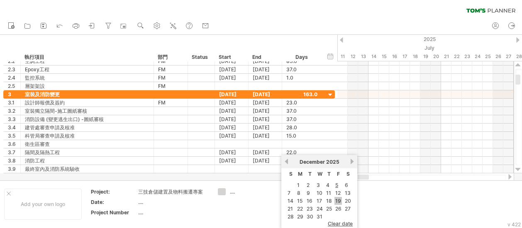
click at [339, 198] on link "19" at bounding box center [337, 201] width 7 height 8
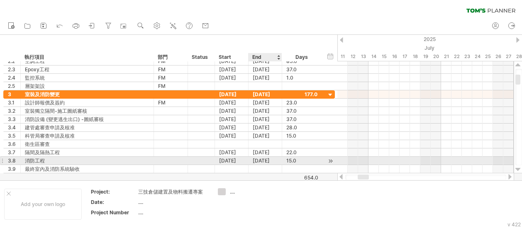
click at [271, 158] on div "[DATE]" at bounding box center [266, 161] width 34 height 8
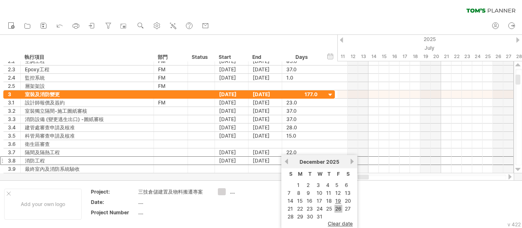
click at [339, 207] on link "26" at bounding box center [338, 209] width 8 height 8
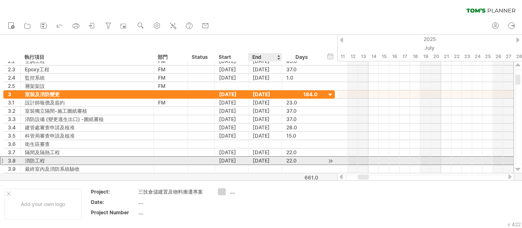
click at [270, 161] on div "[DATE]" at bounding box center [266, 161] width 34 height 8
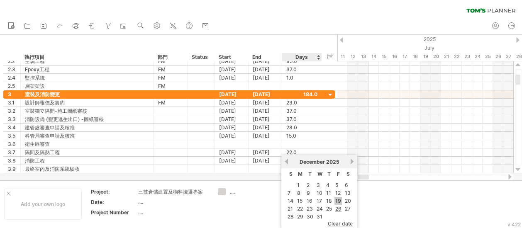
click at [335, 197] on link "19" at bounding box center [337, 201] width 7 height 8
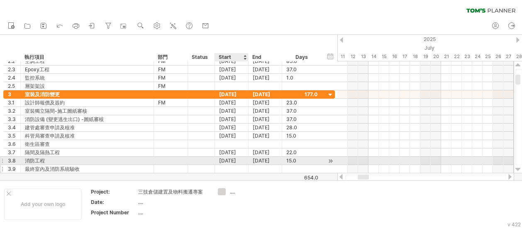
click at [229, 165] on div at bounding box center [232, 169] width 34 height 8
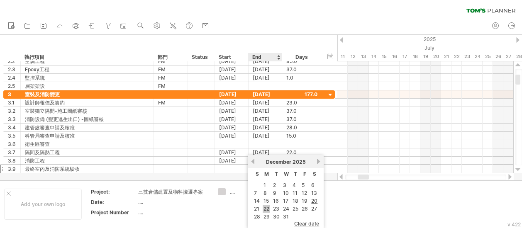
click at [269, 205] on link "22" at bounding box center [266, 209] width 7 height 8
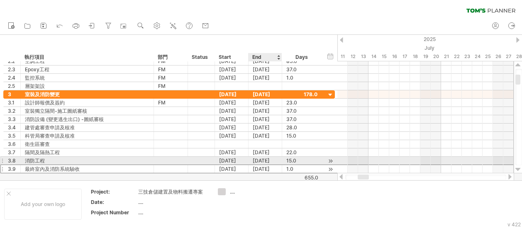
click at [272, 165] on div "[DATE]" at bounding box center [266, 169] width 34 height 8
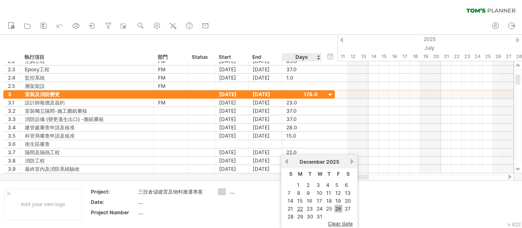
click at [336, 207] on link "26" at bounding box center [338, 209] width 8 height 8
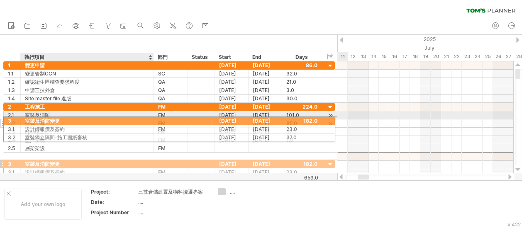
drag, startPoint x: 51, startPoint y: 156, endPoint x: 48, endPoint y: 120, distance: 36.6
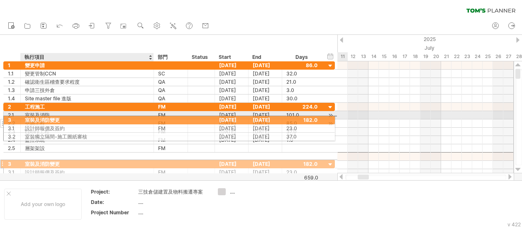
drag, startPoint x: 46, startPoint y: 151, endPoint x: 43, endPoint y: 119, distance: 32.9
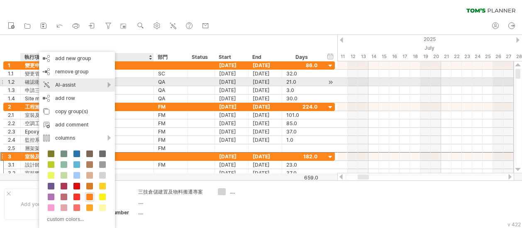
click at [107, 85] on div "AI-assist" at bounding box center [77, 84] width 76 height 13
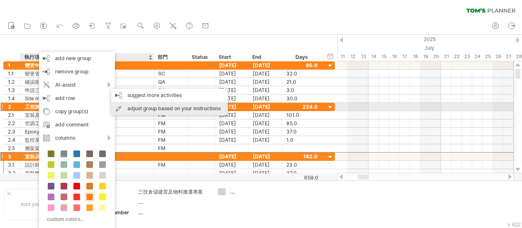
click at [151, 109] on div "adjust group based on your instructions" at bounding box center [169, 108] width 117 height 13
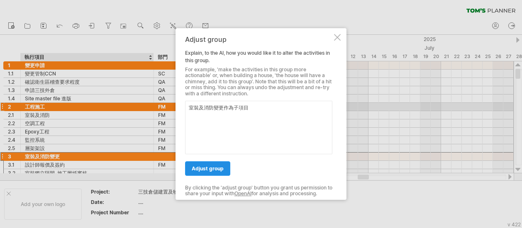
type textarea "室裝及消防變更作為子項目"
click at [211, 169] on span "adjust group" at bounding box center [208, 169] width 32 height 6
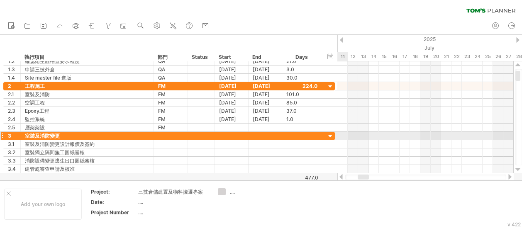
click at [1, 134] on div at bounding box center [1, 136] width 3 height 9
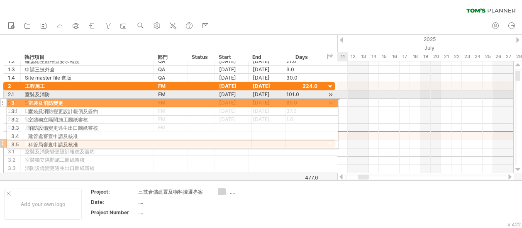
drag, startPoint x: 1, startPoint y: 134, endPoint x: 2, endPoint y: 102, distance: 32.4
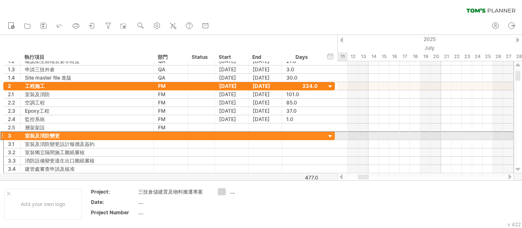
click at [3, 134] on div at bounding box center [1, 136] width 3 height 9
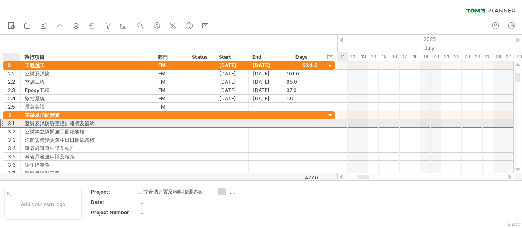
click at [6, 122] on div "3.1" at bounding box center [12, 124] width 17 height 8
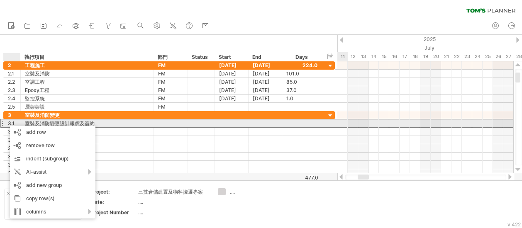
click at [250, 126] on div "**********" at bounding box center [169, 123] width 332 height 9
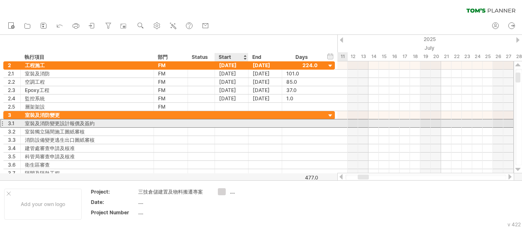
click at [237, 124] on div at bounding box center [232, 124] width 34 height 8
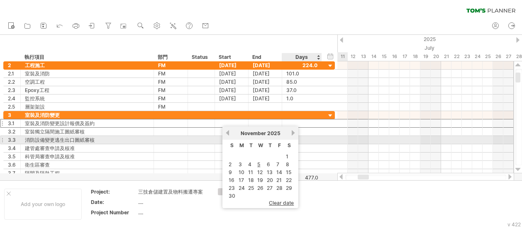
click at [315, 142] on div at bounding box center [301, 140] width 31 height 8
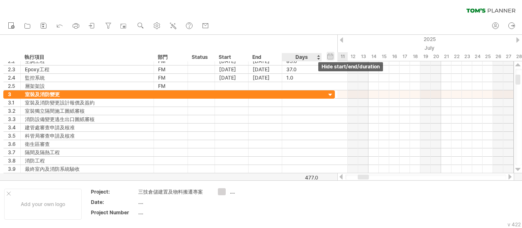
click at [329, 56] on div "hide start/end/duration show start/end/duration" at bounding box center [331, 56] width 8 height 9
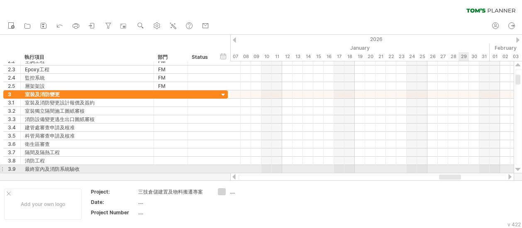
drag, startPoint x: 278, startPoint y: 178, endPoint x: 407, endPoint y: 109, distance: 145.9
click at [459, 171] on div "Trying to reach [DOMAIN_NAME] Connected again... 0% clear filter new 1" at bounding box center [261, 114] width 522 height 228
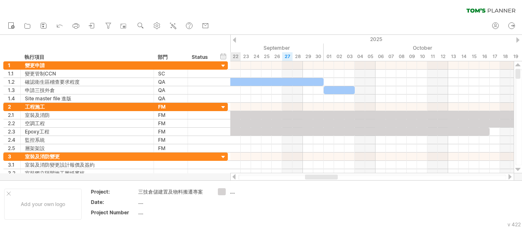
drag, startPoint x: 438, startPoint y: 176, endPoint x: 313, endPoint y: 178, distance: 124.5
click at [313, 178] on div at bounding box center [321, 177] width 33 height 5
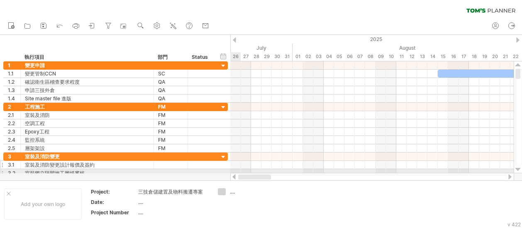
drag, startPoint x: 314, startPoint y: 176, endPoint x: 208, endPoint y: 161, distance: 106.9
click at [225, 171] on div "Trying to reach [DOMAIN_NAME] Connected again... 0% clear filter new 1" at bounding box center [261, 114] width 522 height 228
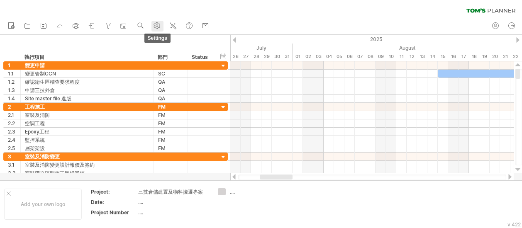
click at [155, 25] on icon at bounding box center [157, 26] width 6 height 6
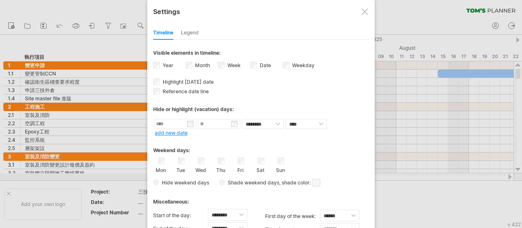
click at [225, 66] on div "Week visibility of weeknumbers Currently there is not enough space horizontally…" at bounding box center [234, 66] width 32 height 11
click at [190, 122] on input "text" at bounding box center [175, 124] width 42 height 10
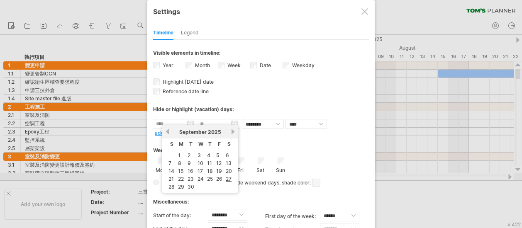
click at [168, 131] on link "previous" at bounding box center [167, 132] width 6 height 6
click at [219, 167] on link "15" at bounding box center [218, 171] width 7 height 8
type input "********"
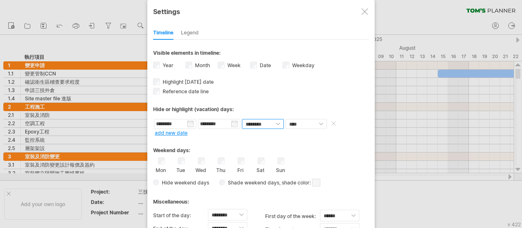
click at [269, 122] on select "******** ********" at bounding box center [263, 124] width 42 height 10
click at [298, 142] on div "Weekend days:" at bounding box center [261, 147] width 216 height 16
click at [302, 124] on select "**** *****" at bounding box center [306, 124] width 41 height 10
click at [242, 137] on div "Weekend days: Mon Tue Wed Thu Fri Sat Sun Hide weekend days" at bounding box center [261, 162] width 216 height 51
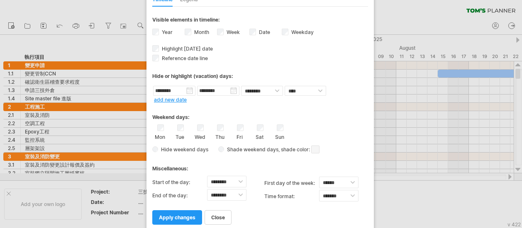
drag, startPoint x: 310, startPoint y: 6, endPoint x: 309, endPoint y: -5, distance: 11.6
click at [309, 0] on html "progress(100%) Trying to reach plan.tomsplanner.com Connected again... 0% clear…" at bounding box center [261, 115] width 522 height 230
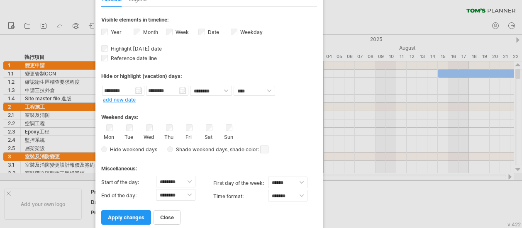
click at [258, 107] on div "Weekend days:" at bounding box center [209, 114] width 216 height 16
click at [122, 215] on span "apply changes" at bounding box center [126, 218] width 37 height 6
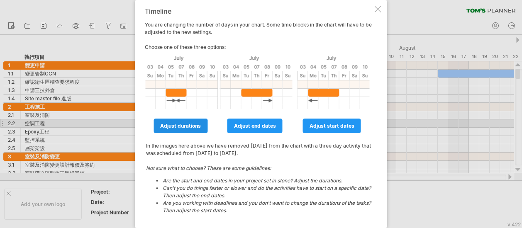
click at [189, 122] on link "adjust durations" at bounding box center [181, 126] width 54 height 15
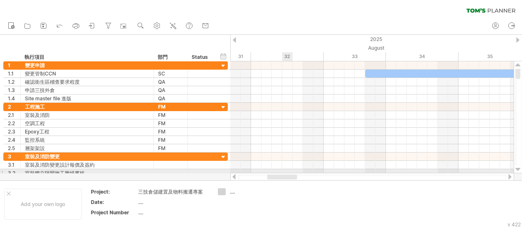
drag, startPoint x: 277, startPoint y: 176, endPoint x: 285, endPoint y: 169, distance: 10.3
click at [285, 169] on div "Trying to reach [DOMAIN_NAME] Connected again... 0% clear filter new 1" at bounding box center [261, 114] width 522 height 228
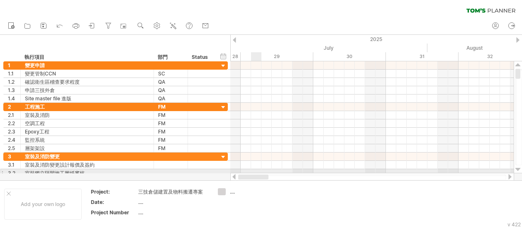
drag, startPoint x: 286, startPoint y: 176, endPoint x: 256, endPoint y: 172, distance: 30.2
click at [256, 172] on div "Trying to reach [DOMAIN_NAME] Connected again... 0% clear filter new 1" at bounding box center [261, 114] width 522 height 228
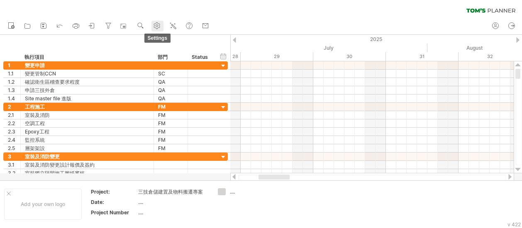
click at [163, 28] on link "settings" at bounding box center [157, 26] width 12 height 11
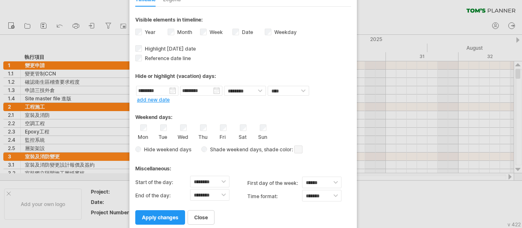
drag, startPoint x: 344, startPoint y: 4, endPoint x: 325, endPoint y: -11, distance: 24.2
click at [325, 0] on html "progress(100%) Trying to reach plan.tomsplanner.com Connected again... 0% clear…" at bounding box center [261, 115] width 522 height 230
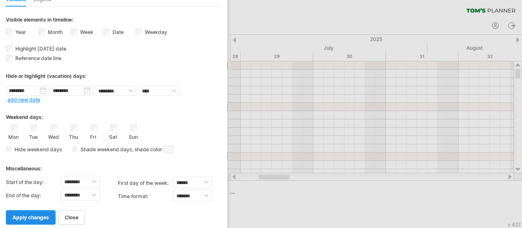
click at [21, 215] on span "apply changes" at bounding box center [30, 218] width 37 height 6
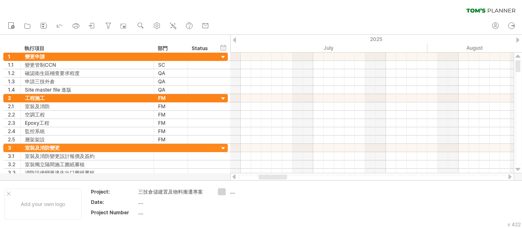
drag, startPoint x: 286, startPoint y: 180, endPoint x: 253, endPoint y: 179, distance: 32.8
click at [253, 179] on div at bounding box center [372, 177] width 268 height 5
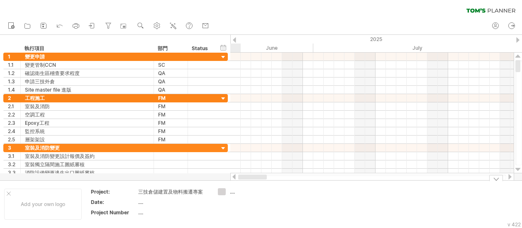
drag, startPoint x: 261, startPoint y: 175, endPoint x: 220, endPoint y: 185, distance: 42.7
click at [220, 185] on div "Trying to reach [DOMAIN_NAME] Connected again... 0% clear filter new 1" at bounding box center [261, 114] width 522 height 228
click at [155, 27] on use at bounding box center [157, 26] width 8 height 8
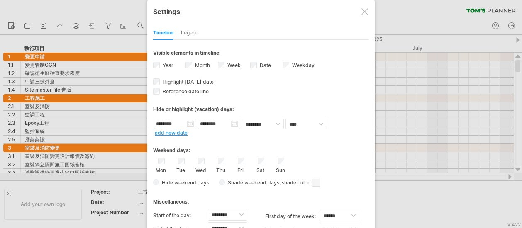
drag, startPoint x: 294, startPoint y: 2, endPoint x: 288, endPoint y: -23, distance: 25.2
click at [288, 0] on html "progress(100%) Trying to reach plan.tomsplanner.com Connected again... 0% clear…" at bounding box center [261, 115] width 522 height 230
drag, startPoint x: 283, startPoint y: 0, endPoint x: 257, endPoint y: -12, distance: 29.1
click at [257, 0] on html "progress(100%) Trying to reach plan.tomsplanner.com Connected again... 0% clear…" at bounding box center [261, 115] width 522 height 230
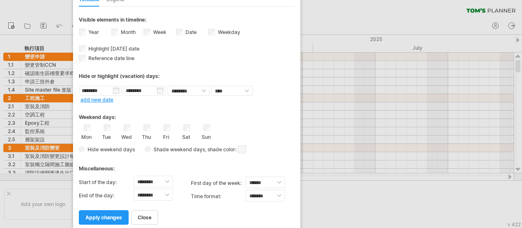
drag, startPoint x: 343, startPoint y: 6, endPoint x: 269, endPoint y: 2, distance: 74.0
click at [269, 0] on html "progress(100%) Trying to reach plan.tomsplanner.com Connected again... 0% clear…" at bounding box center [261, 115] width 522 height 230
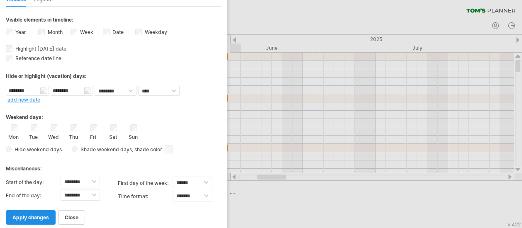
click at [33, 215] on span "apply changes" at bounding box center [30, 218] width 37 height 6
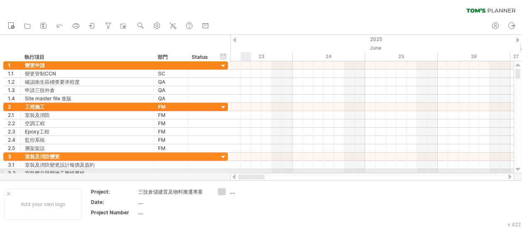
drag, startPoint x: 266, startPoint y: 176, endPoint x: 243, endPoint y: 171, distance: 23.6
click at [243, 171] on div "Trying to reach [DOMAIN_NAME] Connected again... 0% clear filter new 1" at bounding box center [261, 114] width 522 height 228
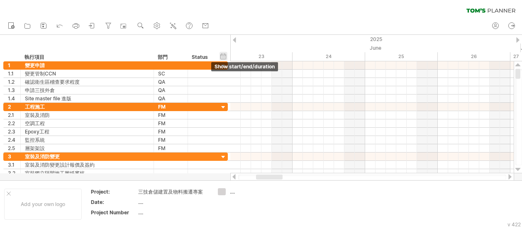
click at [225, 54] on div "hide start/end/duration show start/end/duration" at bounding box center [224, 56] width 8 height 9
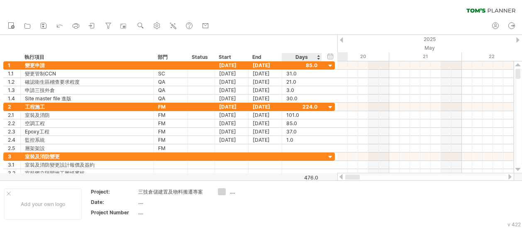
drag, startPoint x: 363, startPoint y: 178, endPoint x: 295, endPoint y: 176, distance: 67.7
click at [295, 176] on div "Trying to reach [DOMAIN_NAME] Connected again... 0% clear filter new 1" at bounding box center [261, 114] width 522 height 228
click at [91, 24] on icon at bounding box center [92, 26] width 8 height 8
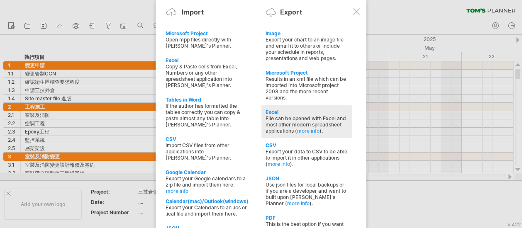
click at [281, 115] on div "File can be opened with Excel and most other modern spreadsheet applications ( …" at bounding box center [307, 124] width 82 height 19
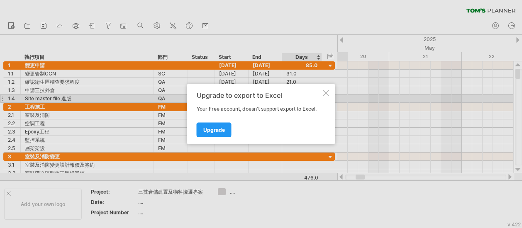
click at [324, 96] on div at bounding box center [326, 93] width 7 height 7
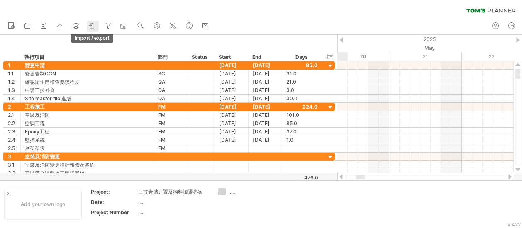
click at [90, 26] on icon at bounding box center [92, 26] width 8 height 8
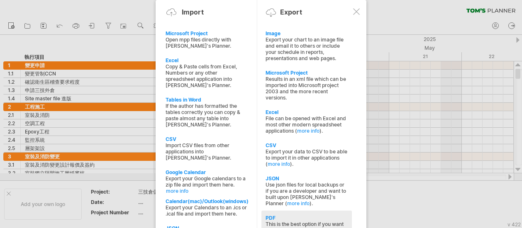
click at [271, 215] on div "PDF" at bounding box center [307, 218] width 82 height 6
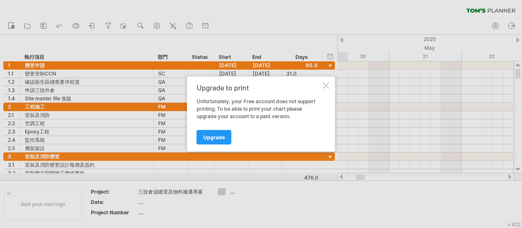
click at [326, 82] on div "Upgrade to print Unfortunately, your Free account does not support printing. To…" at bounding box center [261, 114] width 148 height 75
click at [329, 86] on div at bounding box center [326, 86] width 7 height 7
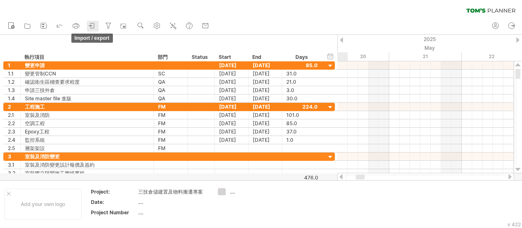
click at [90, 25] on icon at bounding box center [92, 26] width 8 height 8
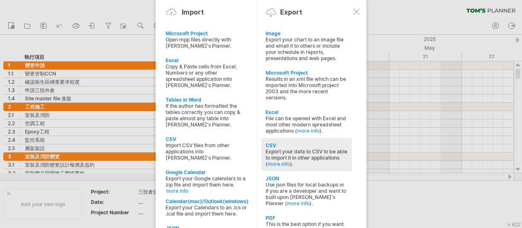
click at [276, 142] on div "CSV" at bounding box center [307, 145] width 82 height 6
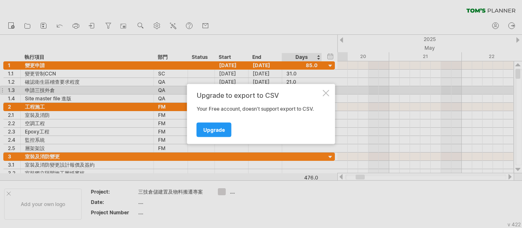
click at [323, 93] on div at bounding box center [326, 93] width 7 height 7
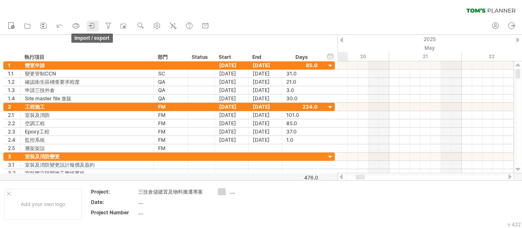
click at [91, 26] on icon at bounding box center [90, 25] width 2 height 2
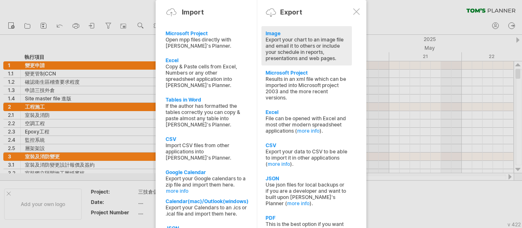
click at [272, 34] on div "Image" at bounding box center [307, 33] width 82 height 6
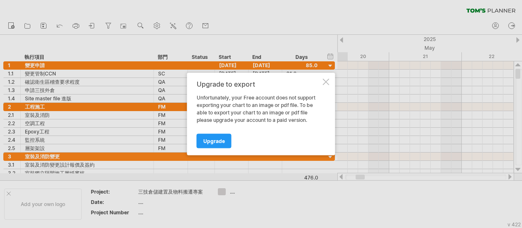
click at [329, 81] on div at bounding box center [326, 82] width 7 height 7
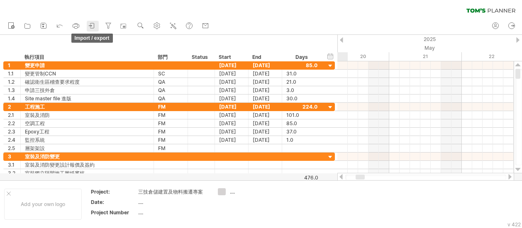
click at [92, 24] on icon at bounding box center [92, 26] width 8 height 8
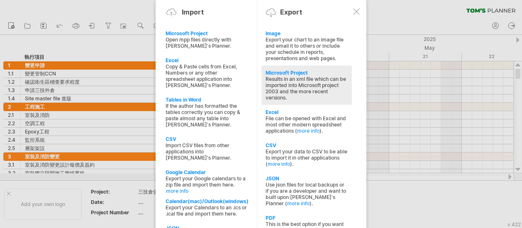
click at [291, 67] on div "Microsoft Project Results in an xml file which can be imported into Microsoft p…" at bounding box center [306, 85] width 90 height 39
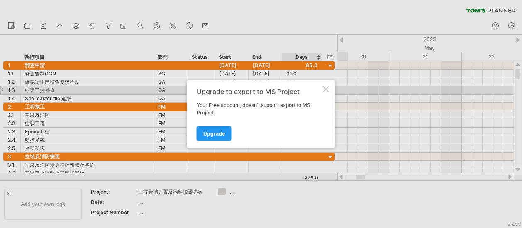
click at [327, 88] on div at bounding box center [326, 89] width 7 height 7
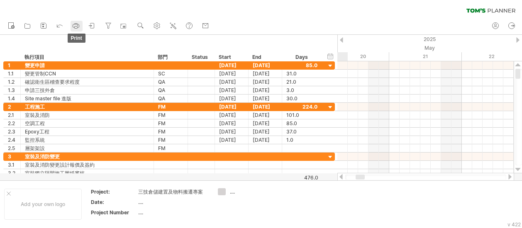
click at [78, 26] on icon at bounding box center [76, 26] width 8 height 8
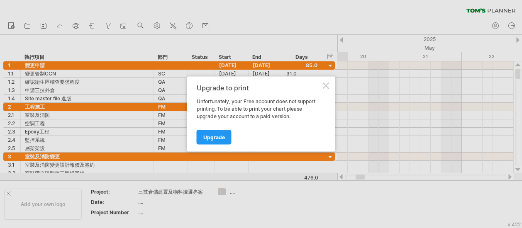
click at [328, 85] on div at bounding box center [326, 86] width 7 height 7
